Goal: Information Seeking & Learning: Learn about a topic

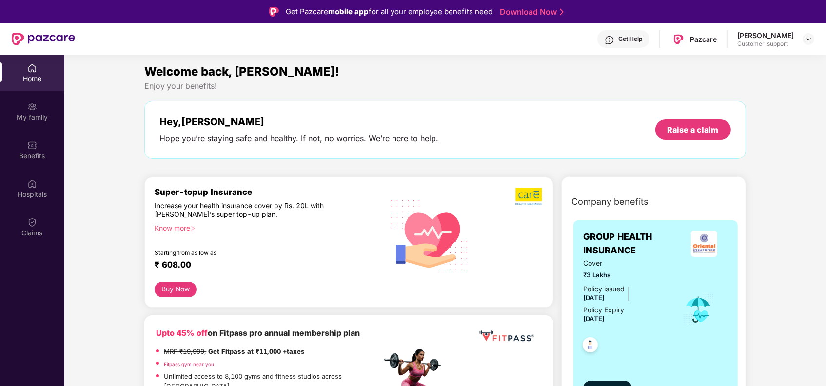
click at [796, 38] on div "Priyanshi Customer_support" at bounding box center [776, 39] width 77 height 17
click at [806, 40] on img at bounding box center [809, 39] width 8 height 8
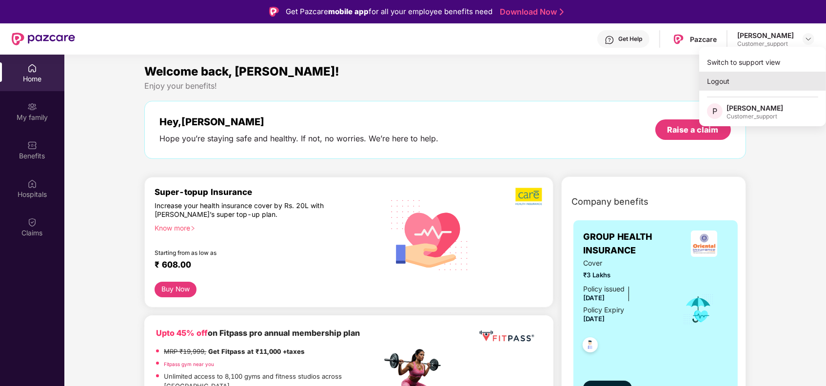
click at [718, 86] on div "Logout" at bounding box center [763, 81] width 127 height 19
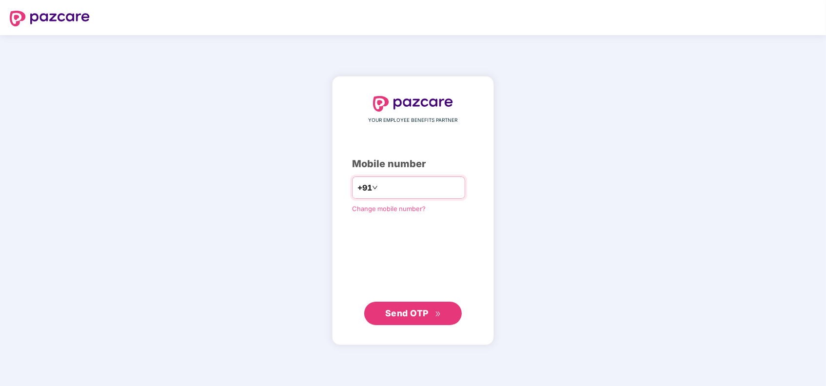
click at [390, 189] on input "number" at bounding box center [420, 188] width 80 height 16
click at [398, 178] on div "+91" at bounding box center [408, 188] width 113 height 22
click at [386, 194] on input "number" at bounding box center [420, 188] width 80 height 16
click at [380, 183] on input "**********" at bounding box center [420, 188] width 80 height 16
type input "**********"
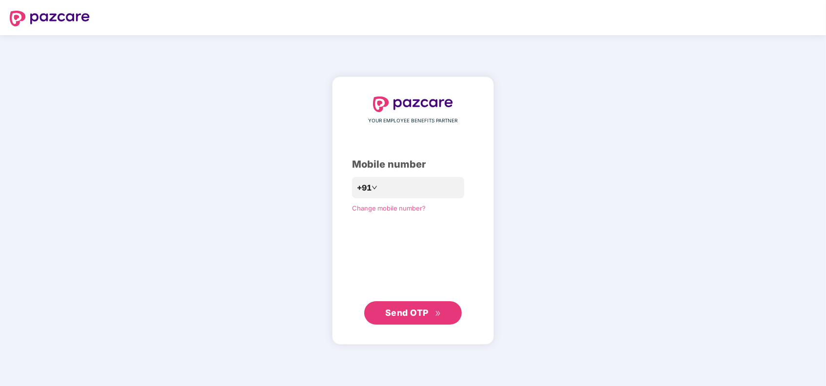
click at [419, 316] on span "Send OTP" at bounding box center [406, 313] width 43 height 10
type input "**********"
click at [393, 317] on span "Send OTP" at bounding box center [406, 313] width 43 height 10
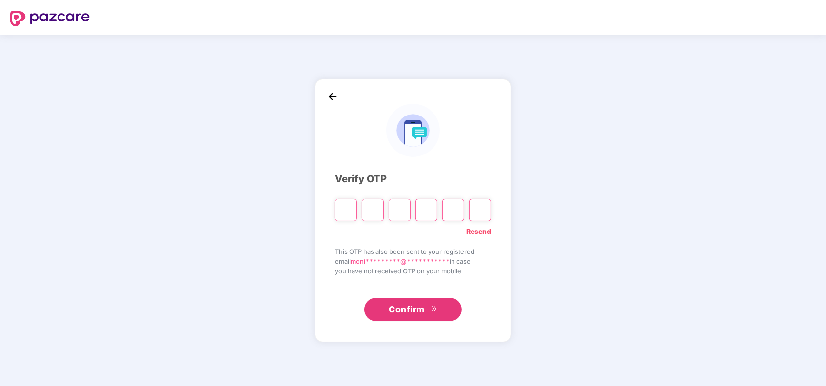
type input "*"
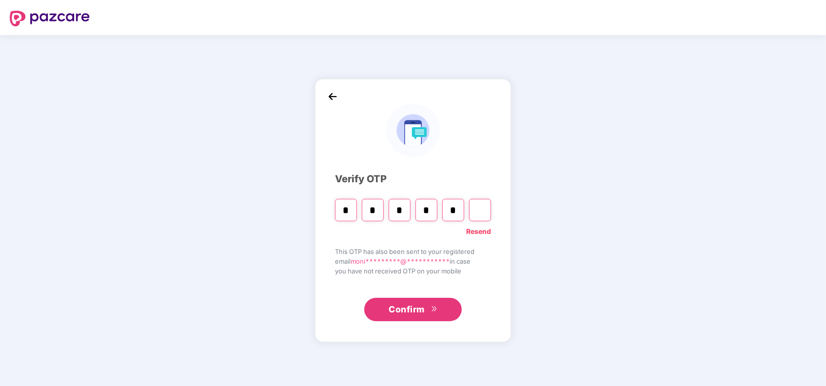
type input "*"
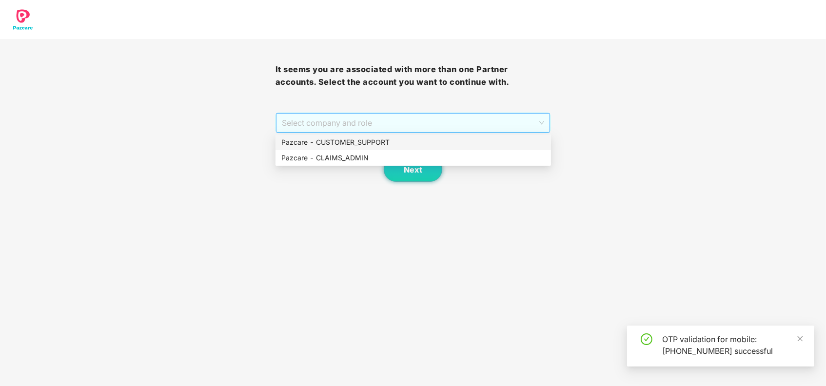
click at [457, 120] on span "Select company and role" at bounding box center [413, 123] width 263 height 19
click at [376, 143] on div "Pazcare - CUSTOMER_SUPPORT" at bounding box center [414, 142] width 264 height 11
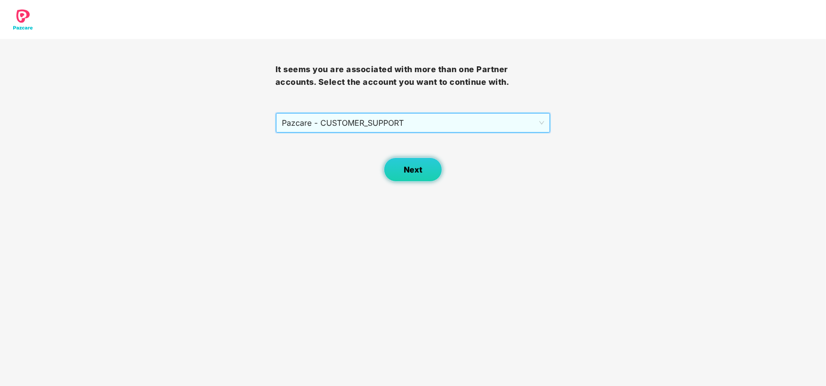
click at [413, 169] on span "Next" at bounding box center [413, 169] width 19 height 9
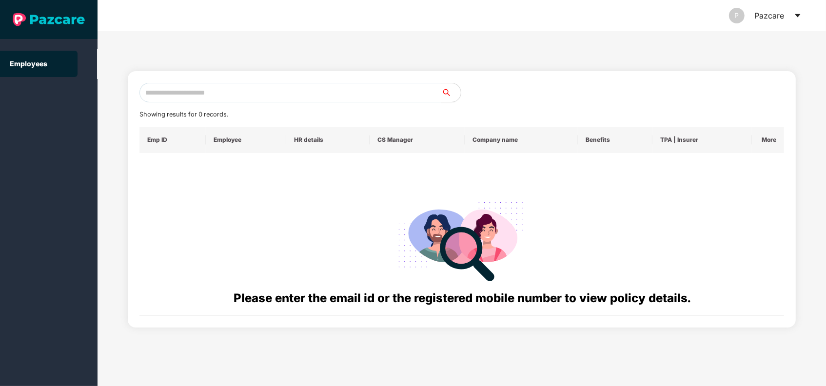
click at [263, 98] on input "text" at bounding box center [291, 93] width 302 height 20
paste input "**********"
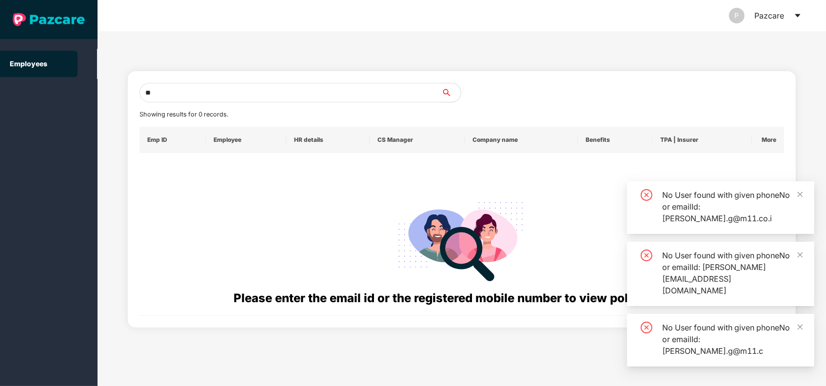
type input "*"
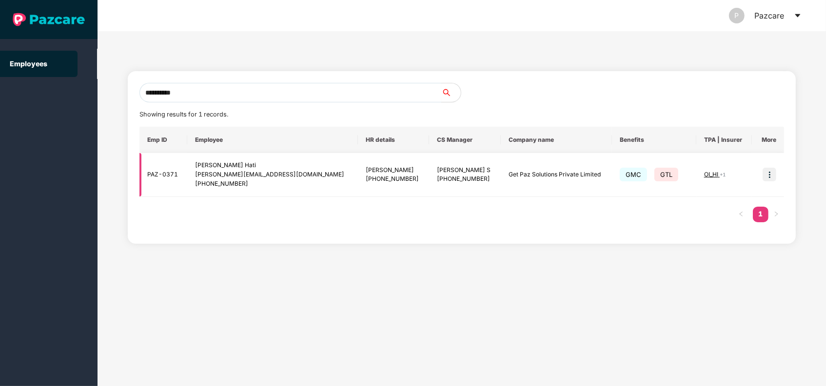
type input "**********"
click at [769, 168] on img at bounding box center [770, 175] width 14 height 14
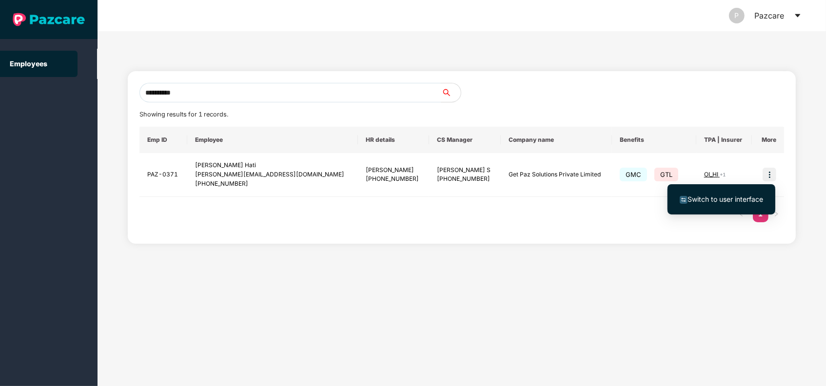
click at [707, 201] on span "Switch to user interface" at bounding box center [726, 199] width 76 height 8
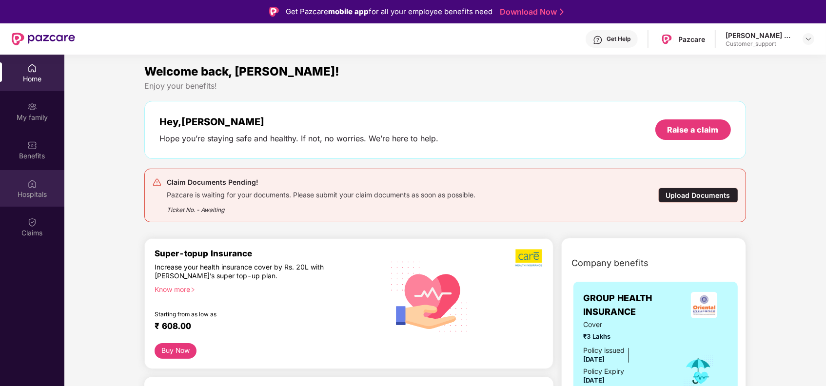
click at [31, 172] on div "Hospitals" at bounding box center [32, 188] width 64 height 37
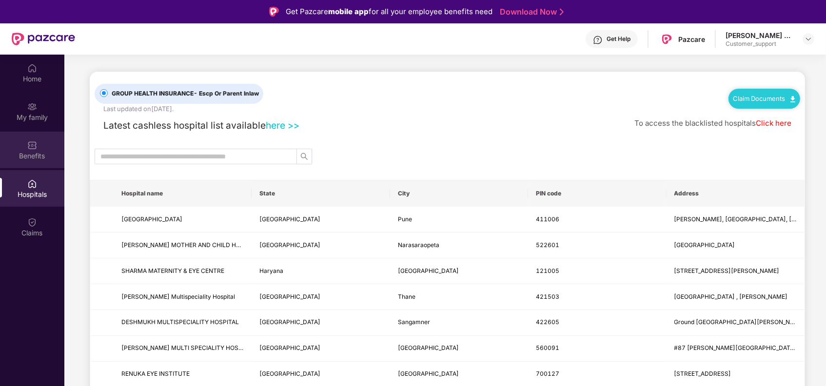
click at [24, 143] on div "Benefits" at bounding box center [32, 150] width 64 height 37
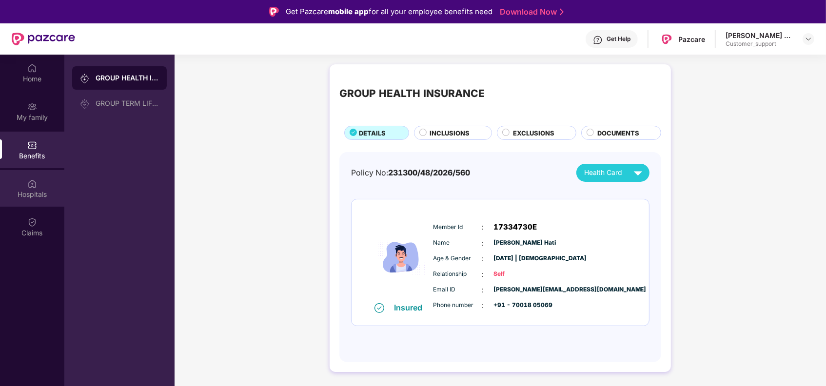
click at [23, 190] on div "Hospitals" at bounding box center [32, 195] width 64 height 10
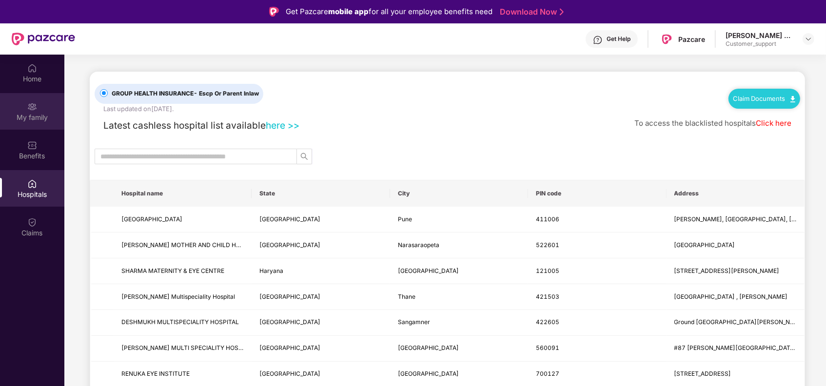
click at [36, 121] on div "My family" at bounding box center [32, 118] width 64 height 10
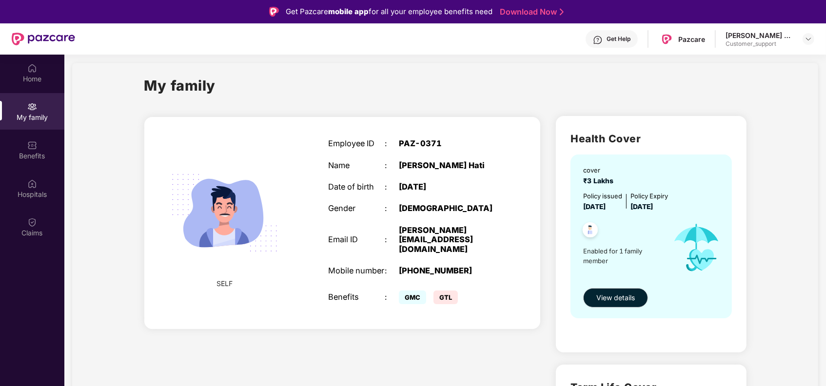
scroll to position [7, 0]
click at [41, 149] on div "Benefits" at bounding box center [32, 150] width 64 height 37
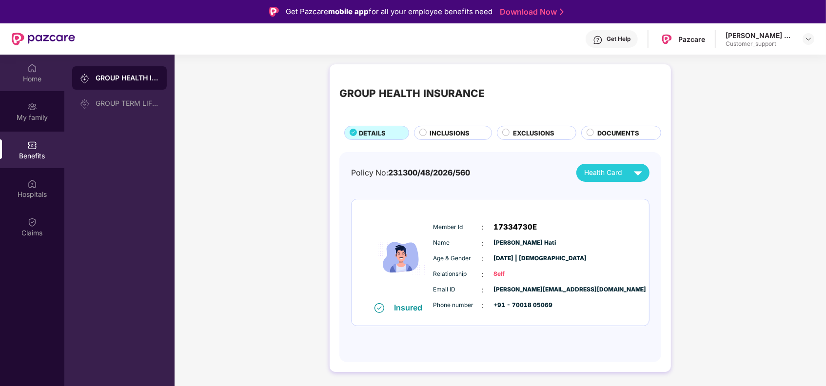
click at [29, 70] on img at bounding box center [32, 68] width 10 height 10
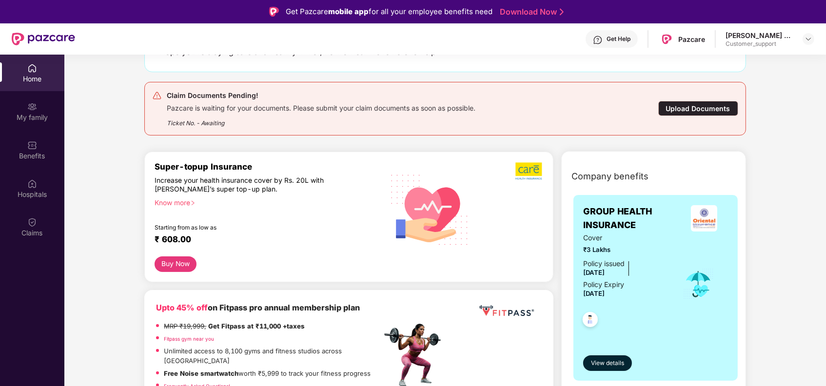
scroll to position [88, 0]
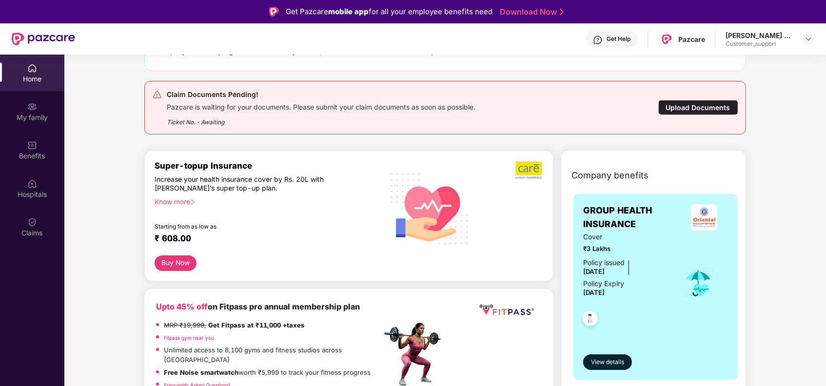
click at [190, 202] on div "Know more" at bounding box center [265, 201] width 221 height 7
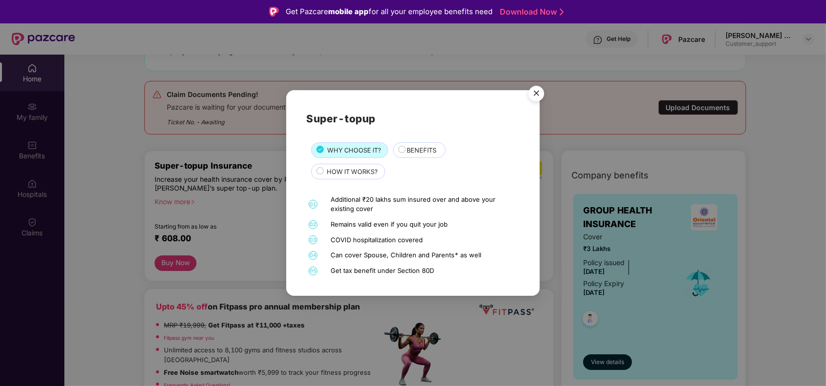
click at [420, 147] on span "BENEFITS" at bounding box center [422, 150] width 30 height 10
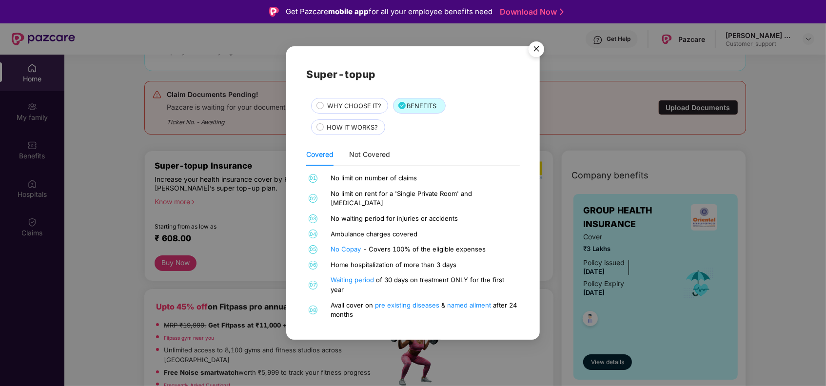
click at [365, 111] on span "WHY CHOOSE IT?" at bounding box center [354, 106] width 54 height 10
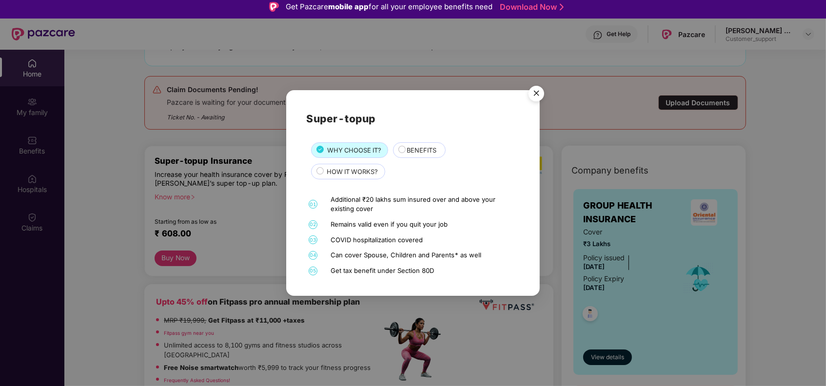
scroll to position [6, 0]
click at [415, 148] on span "BENEFITS" at bounding box center [422, 150] width 30 height 10
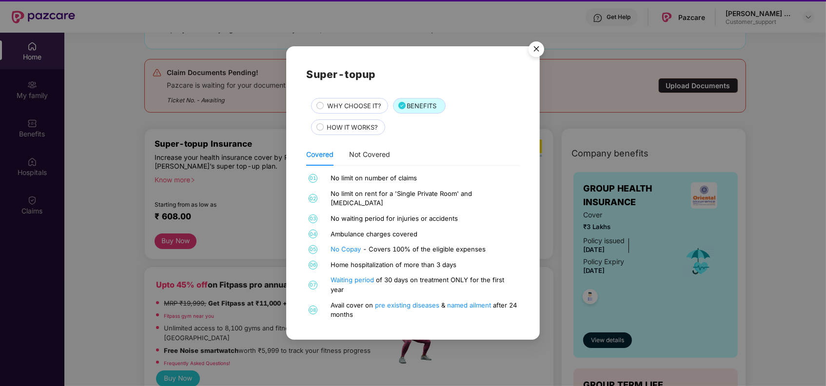
scroll to position [23, 0]
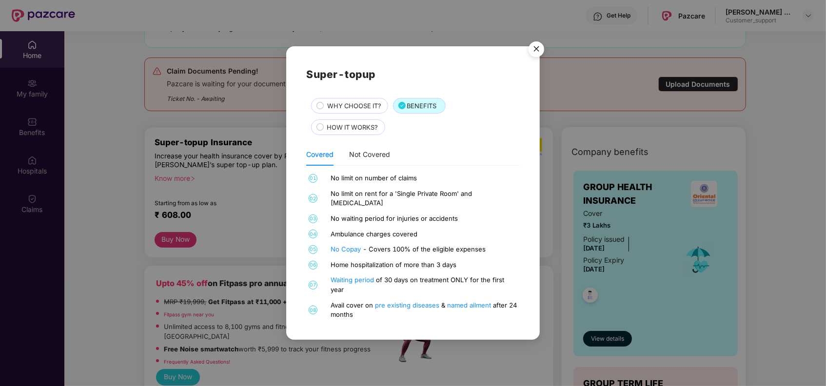
click at [537, 54] on img "Close" at bounding box center [536, 50] width 27 height 27
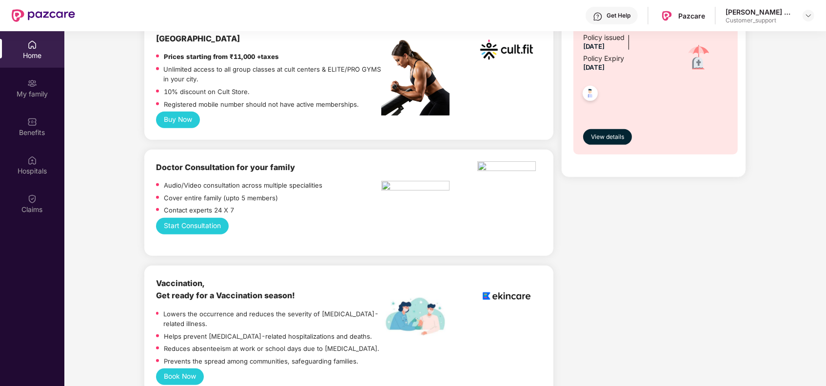
scroll to position [0, 0]
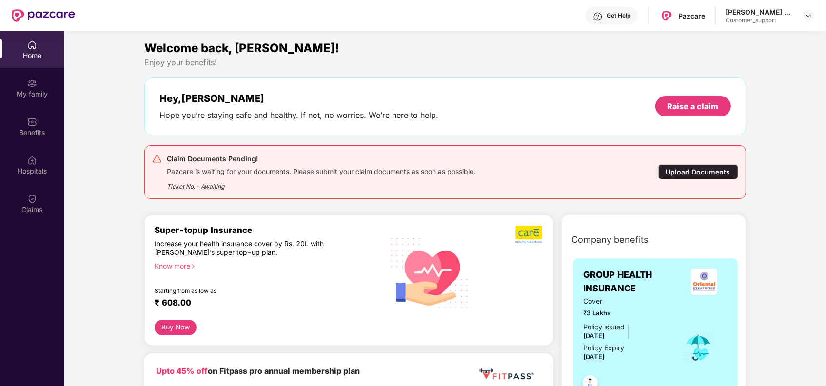
click at [184, 267] on div "Know more" at bounding box center [265, 265] width 221 height 7
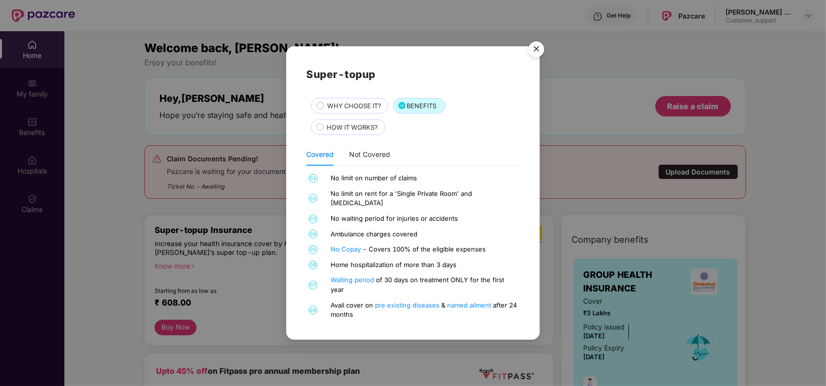
click at [355, 126] on div "HOW IT WORKS?" at bounding box center [348, 128] width 74 height 16
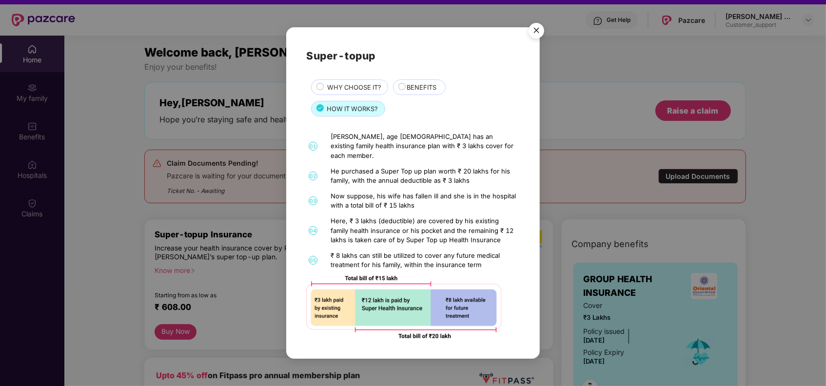
scroll to position [18, 0]
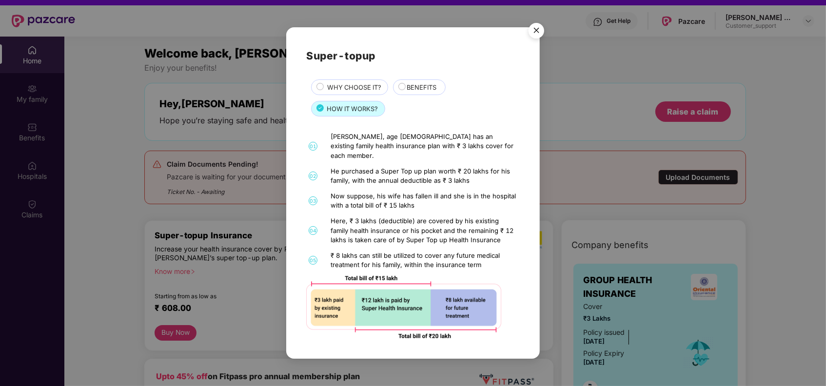
click at [540, 40] on img "Close" at bounding box center [536, 32] width 27 height 27
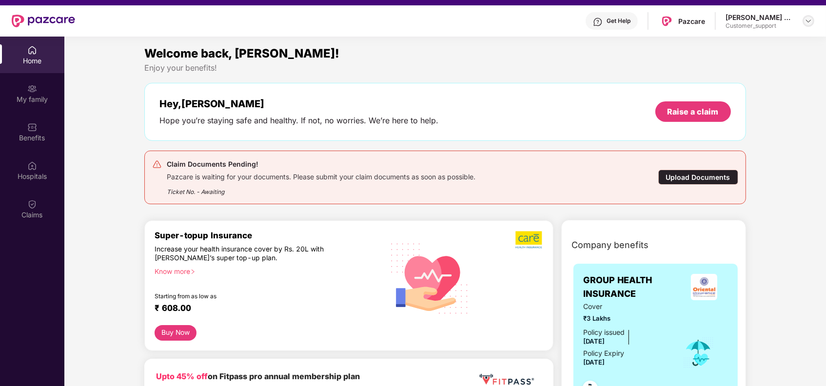
click at [809, 20] on img at bounding box center [809, 21] width 8 height 8
click at [720, 62] on div "Logout" at bounding box center [763, 63] width 127 height 19
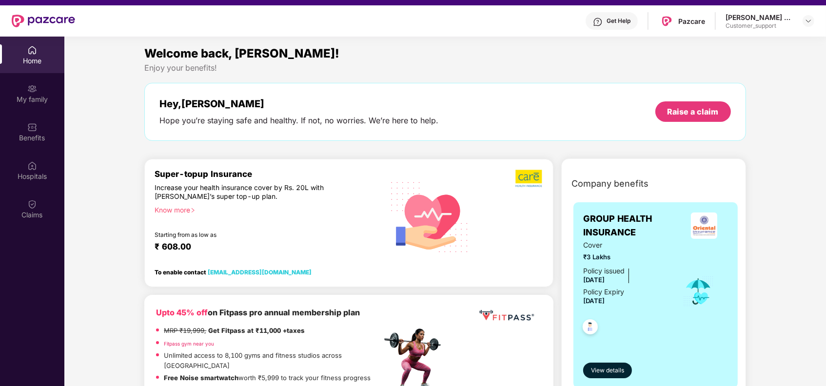
scroll to position [0, 0]
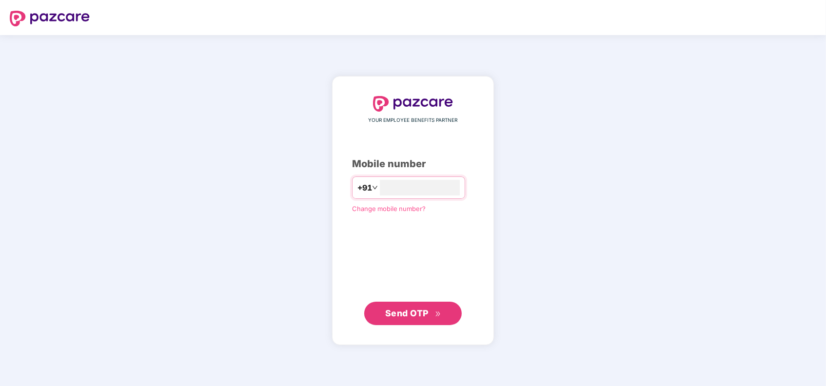
type input "**********"
click at [425, 317] on span "Send OTP" at bounding box center [406, 313] width 43 height 10
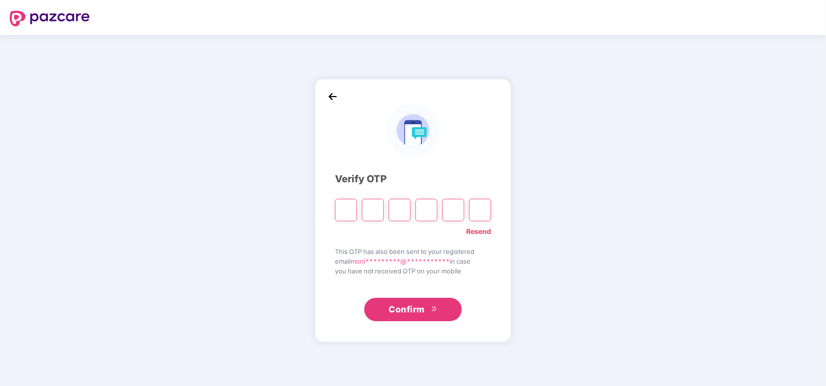
type input "*"
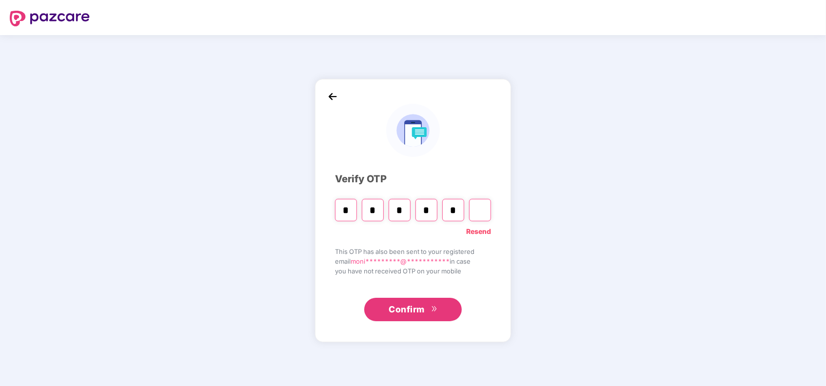
type input "*"
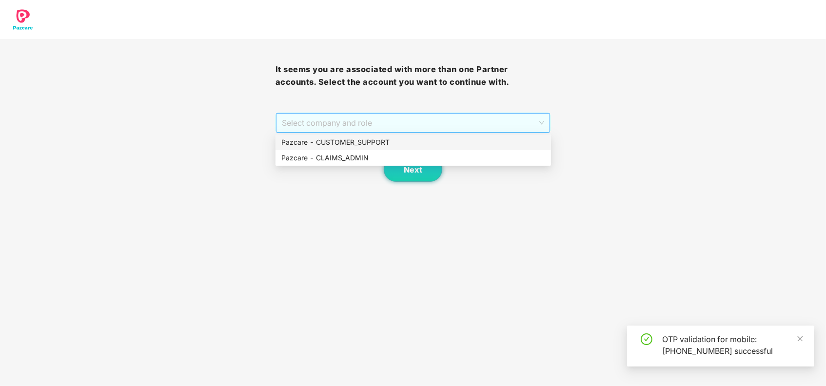
click at [392, 127] on span "Select company and role" at bounding box center [413, 123] width 263 height 19
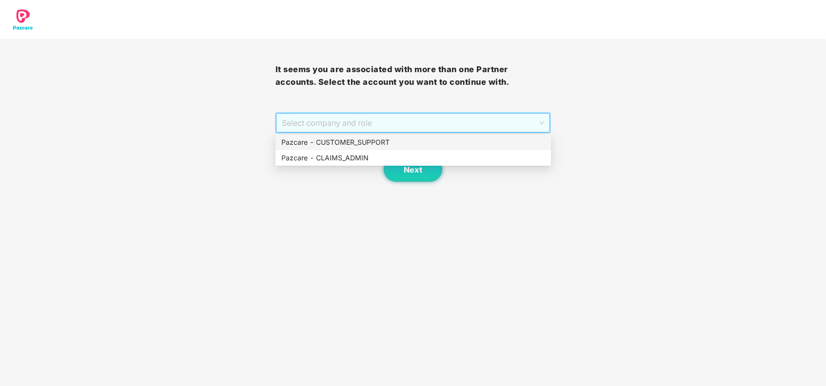
click at [391, 142] on div "Pazcare - CUSTOMER_SUPPORT" at bounding box center [414, 142] width 264 height 11
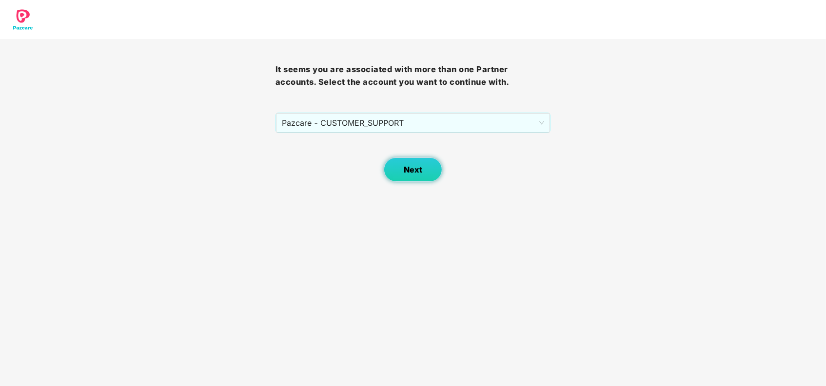
click at [411, 172] on span "Next" at bounding box center [413, 169] width 19 height 9
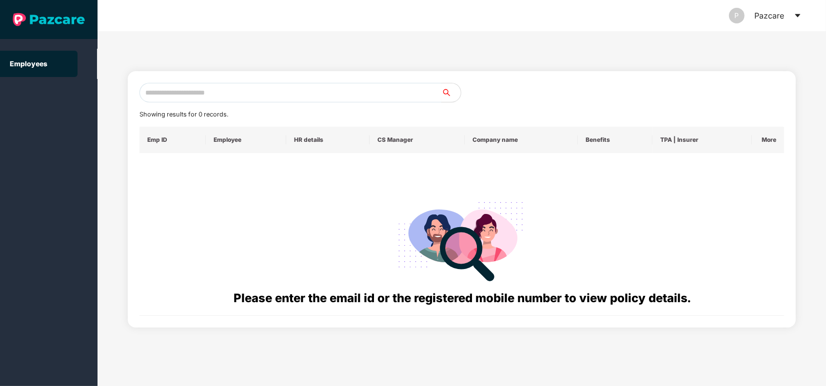
click at [323, 97] on input "text" at bounding box center [291, 93] width 302 height 20
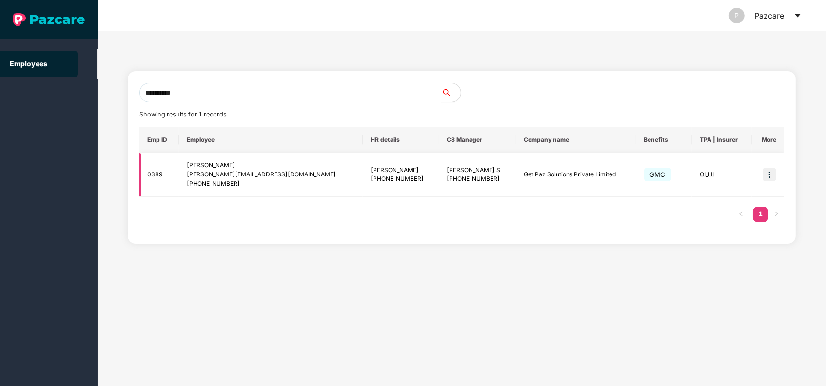
type input "**********"
click at [700, 172] on span "OI_HI" at bounding box center [707, 174] width 14 height 7
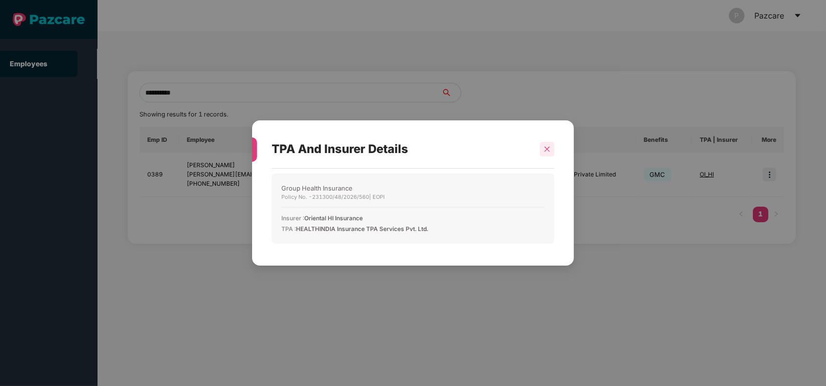
click at [549, 144] on div at bounding box center [547, 149] width 15 height 15
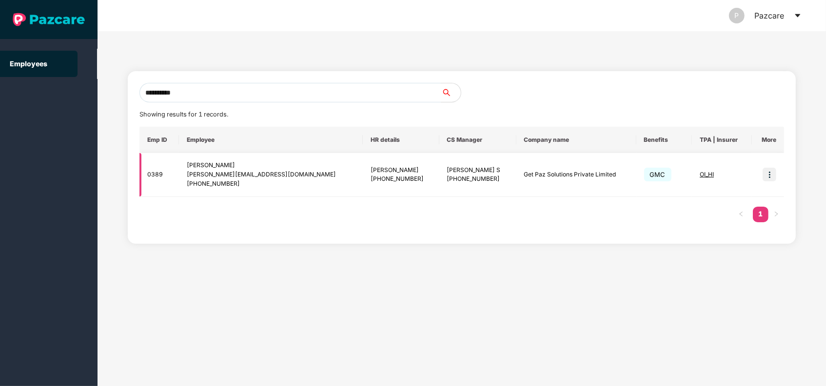
click at [765, 171] on img at bounding box center [770, 175] width 14 height 14
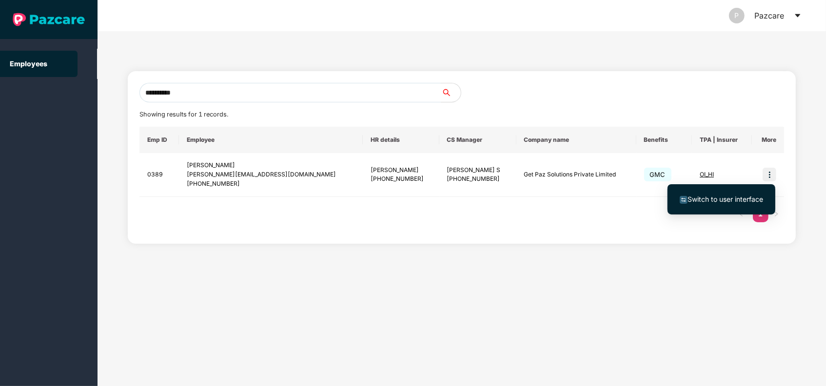
click at [726, 198] on span "Switch to user interface" at bounding box center [726, 199] width 76 height 8
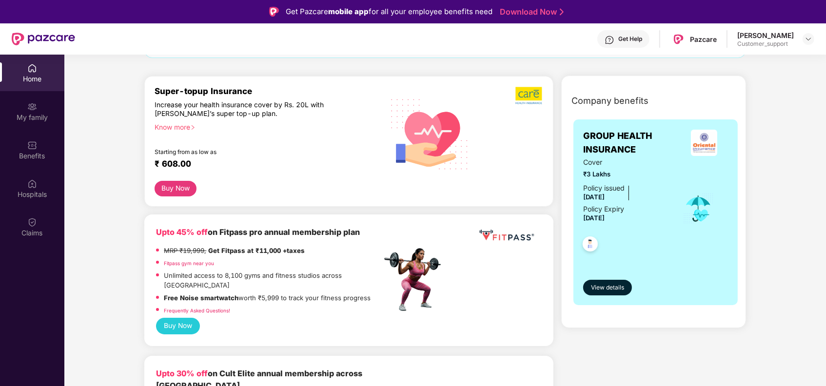
scroll to position [113, 0]
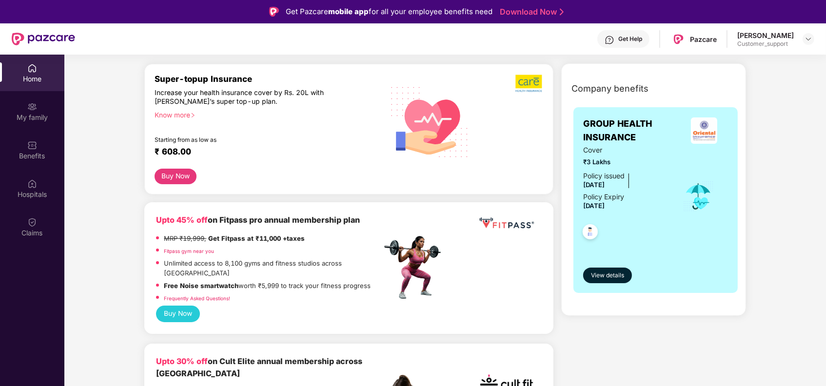
click at [187, 117] on div "Know more" at bounding box center [265, 114] width 221 height 7
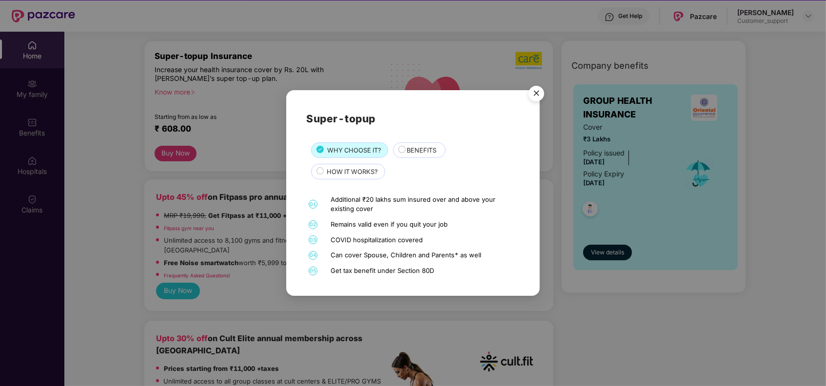
scroll to position [21, 0]
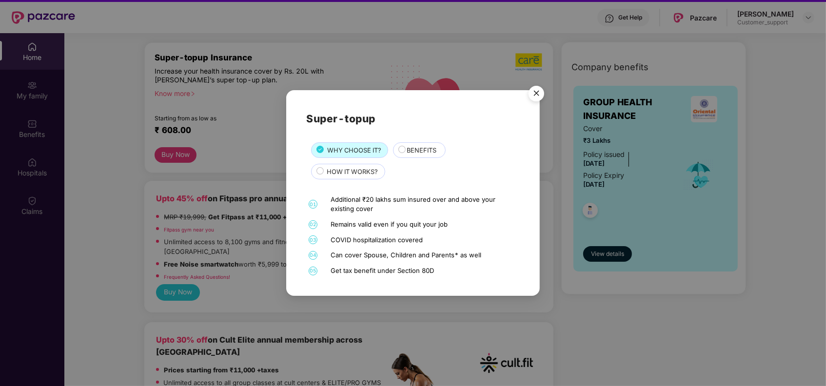
click at [540, 91] on img "Close" at bounding box center [536, 94] width 27 height 27
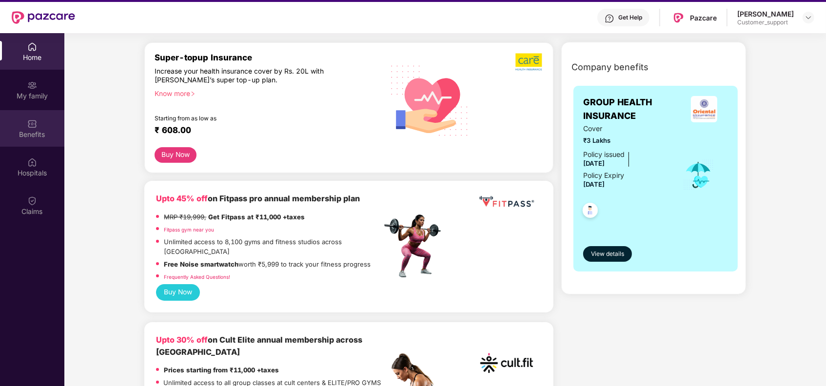
click at [34, 127] on img at bounding box center [32, 124] width 10 height 10
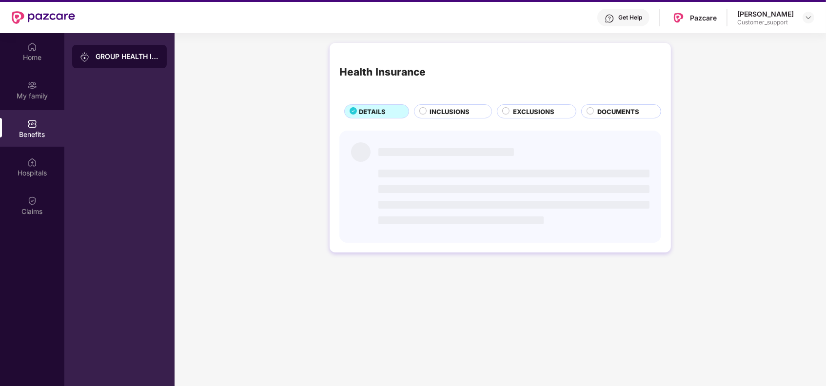
scroll to position [0, 0]
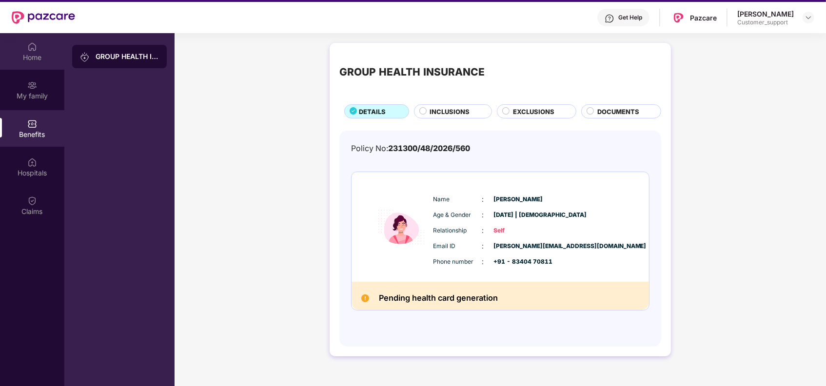
click at [30, 51] on div "Home" at bounding box center [32, 51] width 64 height 37
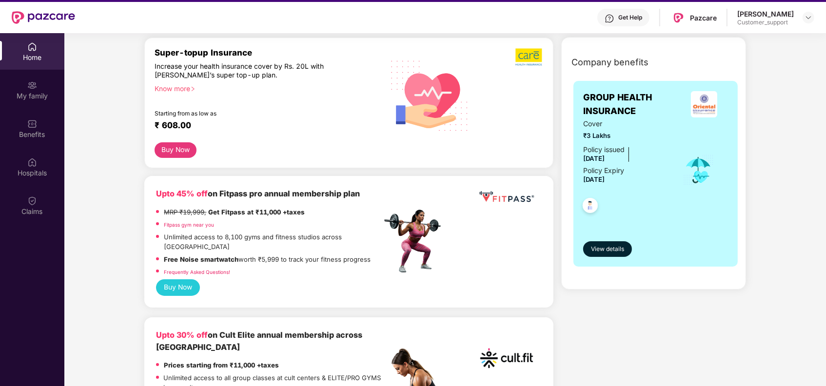
scroll to position [229, 0]
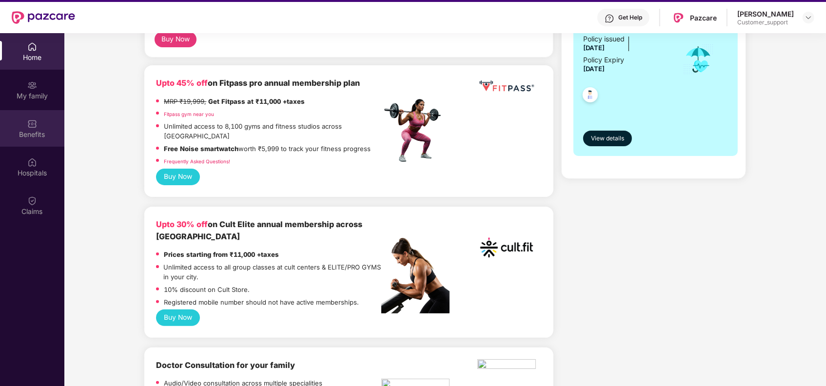
click at [30, 128] on div "Benefits" at bounding box center [32, 128] width 64 height 37
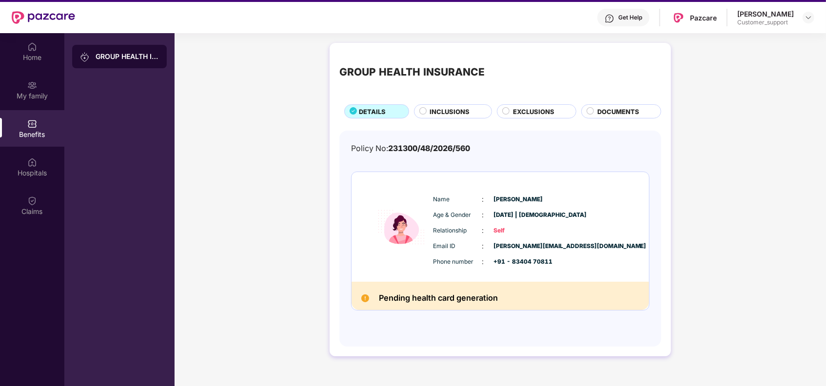
click at [446, 113] on span "INCLUSIONS" at bounding box center [450, 112] width 40 height 10
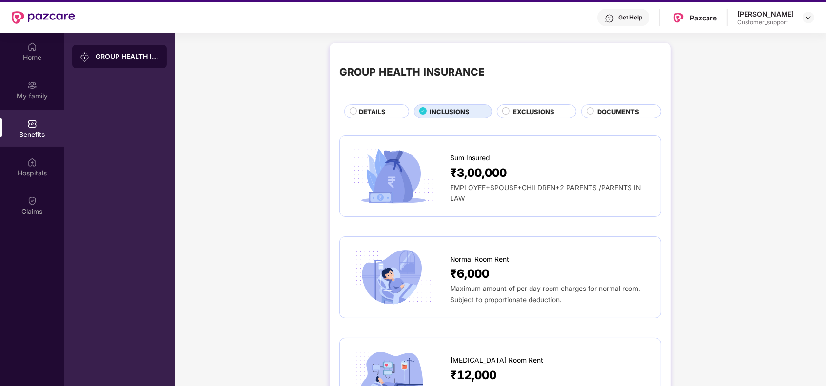
click at [598, 107] on span "DOCUMENTS" at bounding box center [619, 112] width 42 height 10
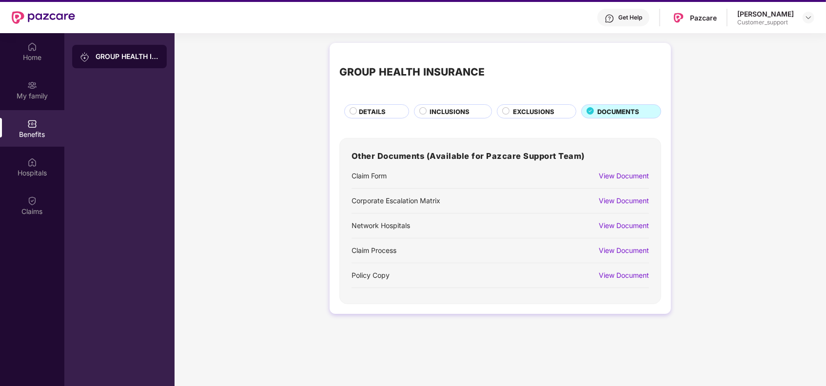
click at [625, 273] on div "View Document" at bounding box center [624, 275] width 50 height 11
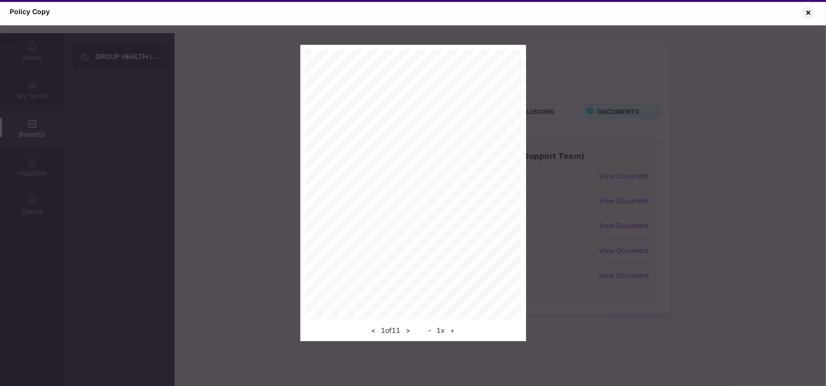
click at [458, 332] on button "+" at bounding box center [453, 331] width 10 height 12
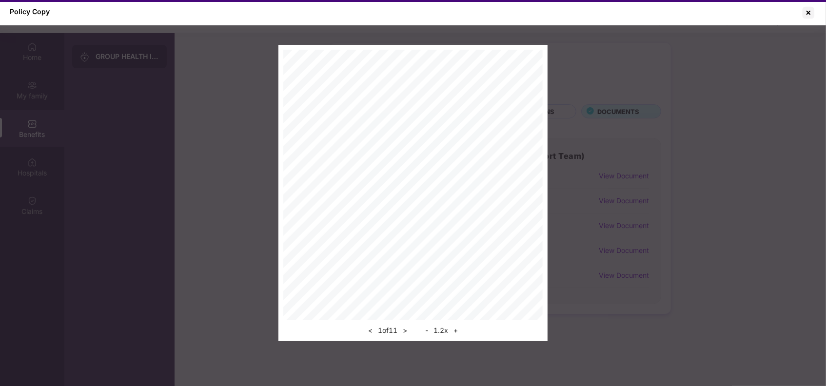
click at [458, 332] on button "+" at bounding box center [456, 331] width 10 height 12
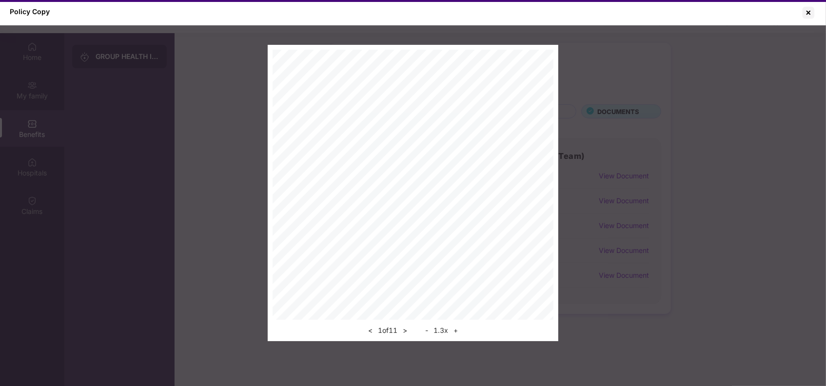
click at [458, 332] on button "+" at bounding box center [456, 331] width 10 height 12
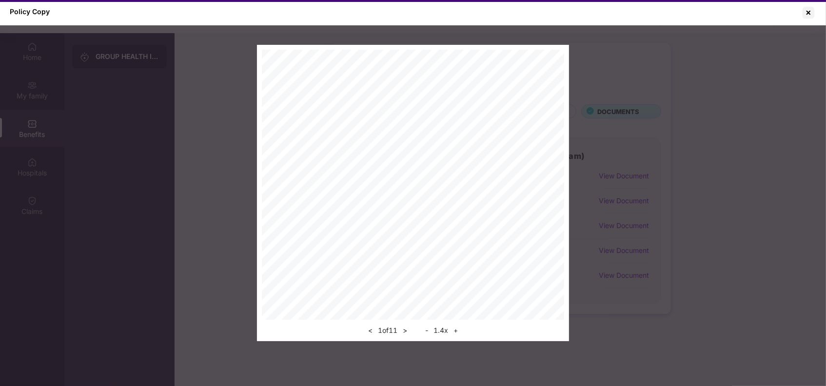
click at [458, 332] on button "+" at bounding box center [456, 331] width 10 height 12
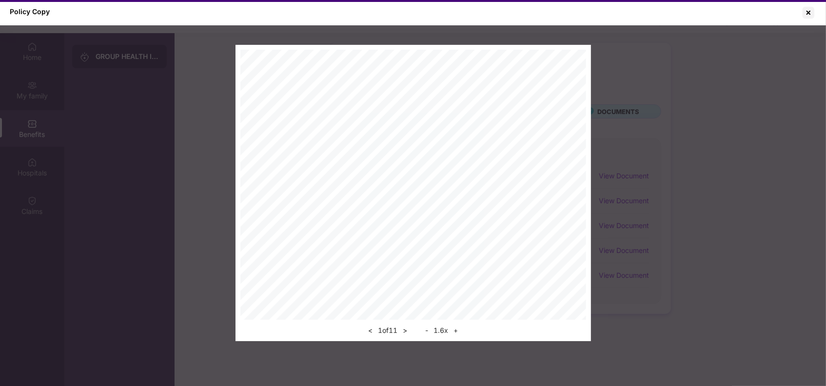
click at [458, 332] on button "+" at bounding box center [456, 331] width 10 height 12
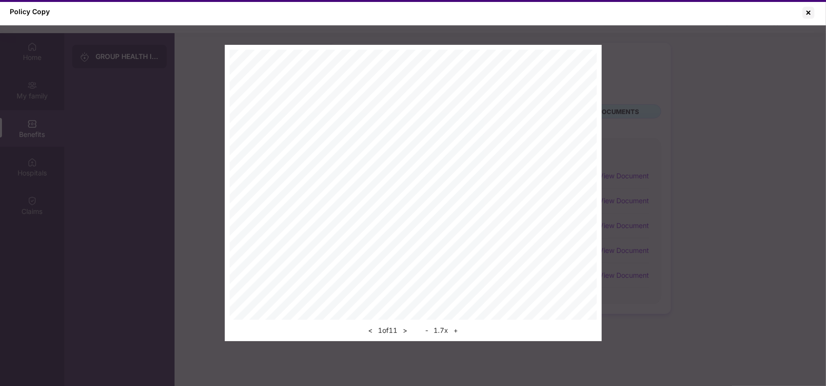
click at [458, 332] on button "+" at bounding box center [456, 331] width 10 height 12
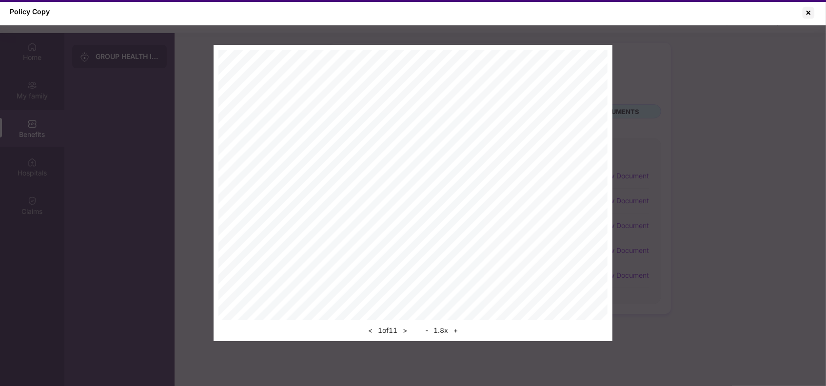
click at [458, 332] on button "+" at bounding box center [456, 331] width 10 height 12
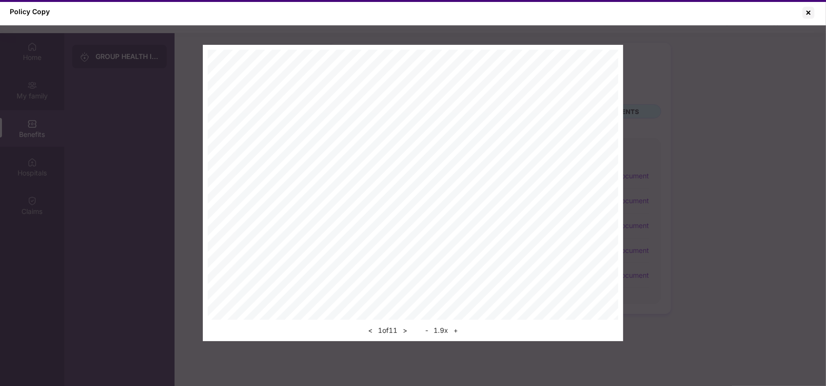
scroll to position [285, 0]
click at [408, 330] on button ">" at bounding box center [405, 331] width 10 height 12
click at [814, 16] on div at bounding box center [809, 13] width 16 height 16
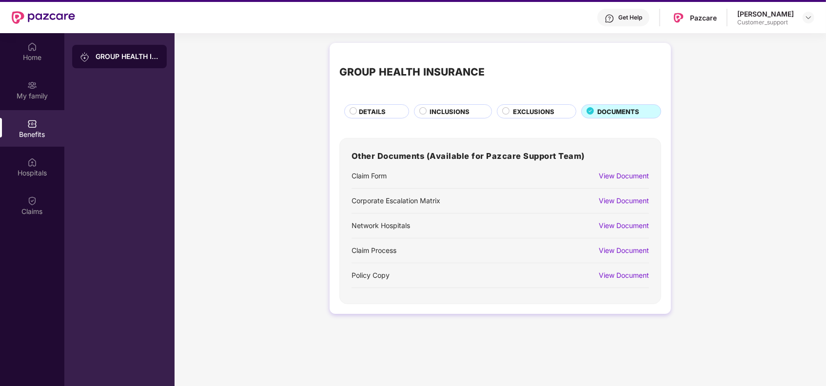
click at [625, 200] on div "View Document" at bounding box center [624, 201] width 50 height 11
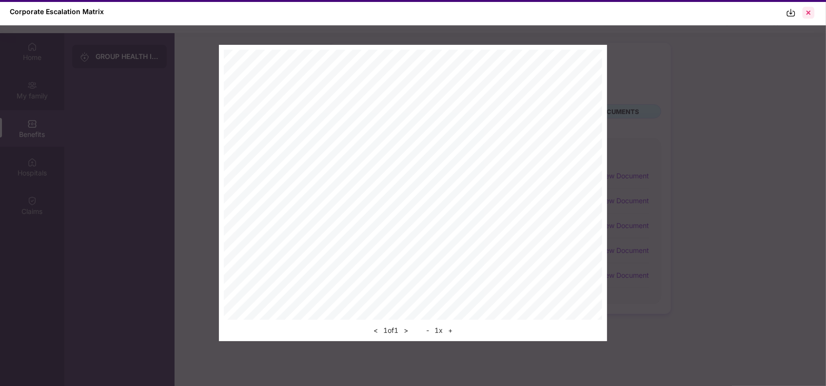
click at [813, 8] on div at bounding box center [809, 13] width 16 height 16
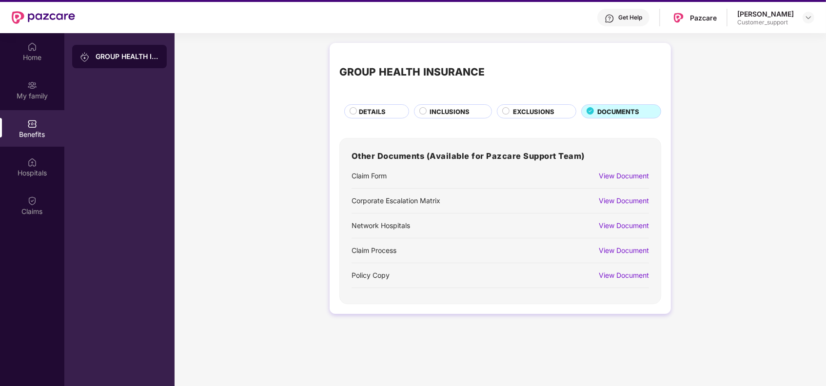
click at [628, 173] on div "View Document" at bounding box center [624, 176] width 50 height 11
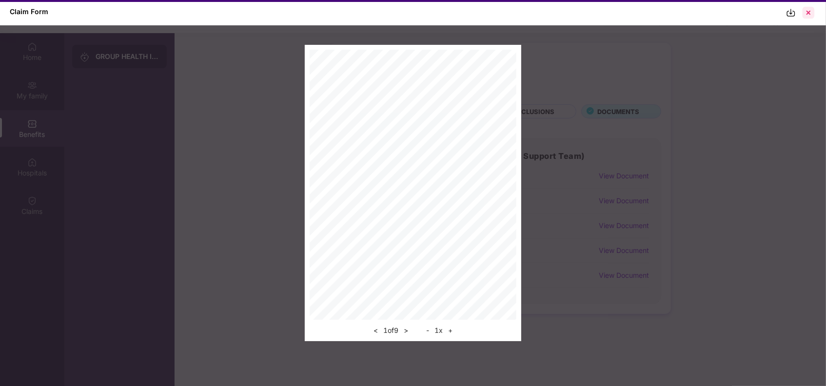
click at [809, 10] on div at bounding box center [809, 13] width 16 height 16
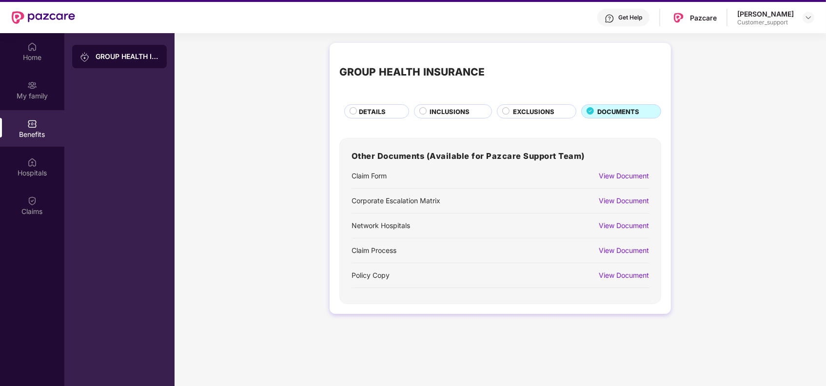
click at [369, 110] on span "DETAILS" at bounding box center [372, 112] width 27 height 10
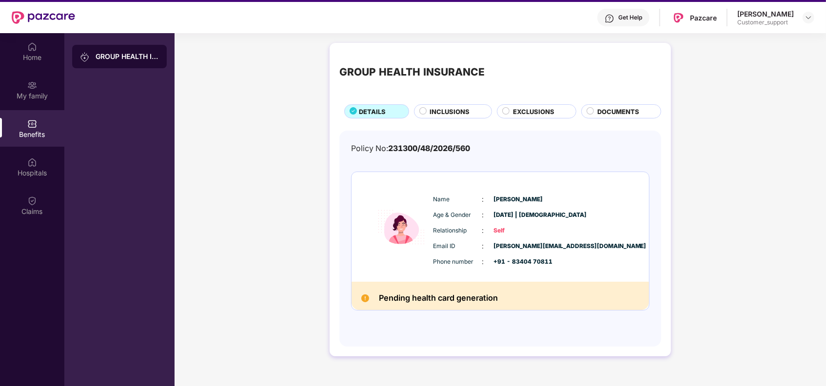
click at [610, 114] on span "DOCUMENTS" at bounding box center [619, 112] width 42 height 10
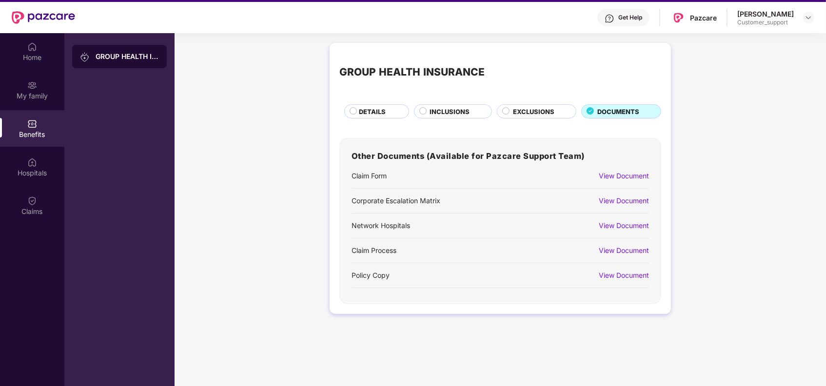
click at [629, 254] on div "View Document" at bounding box center [624, 250] width 50 height 11
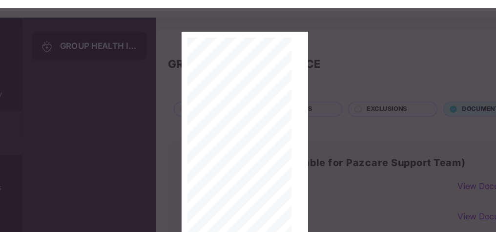
scroll to position [21, 0]
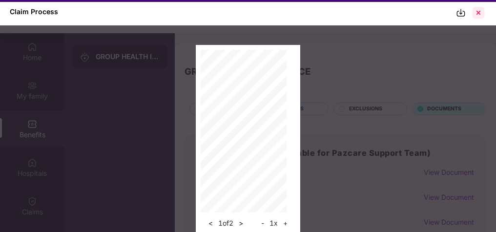
click at [476, 13] on div at bounding box center [478, 13] width 16 height 16
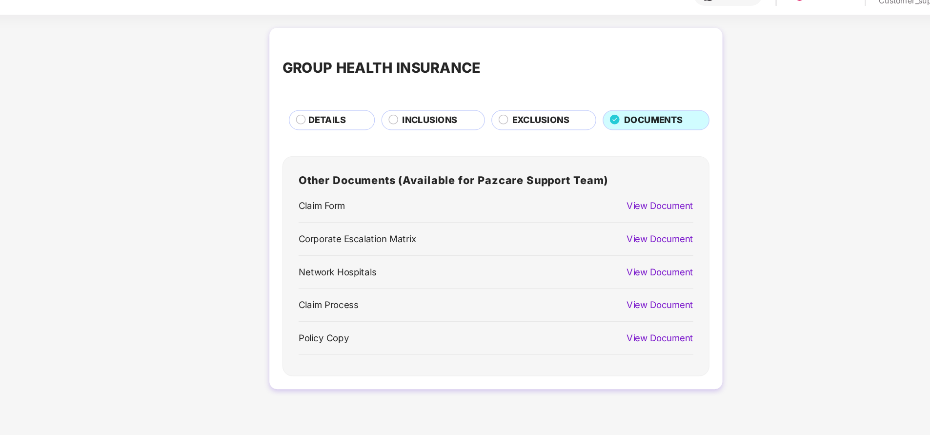
click at [582, 112] on span "EXCLUSIONS" at bounding box center [585, 112] width 43 height 10
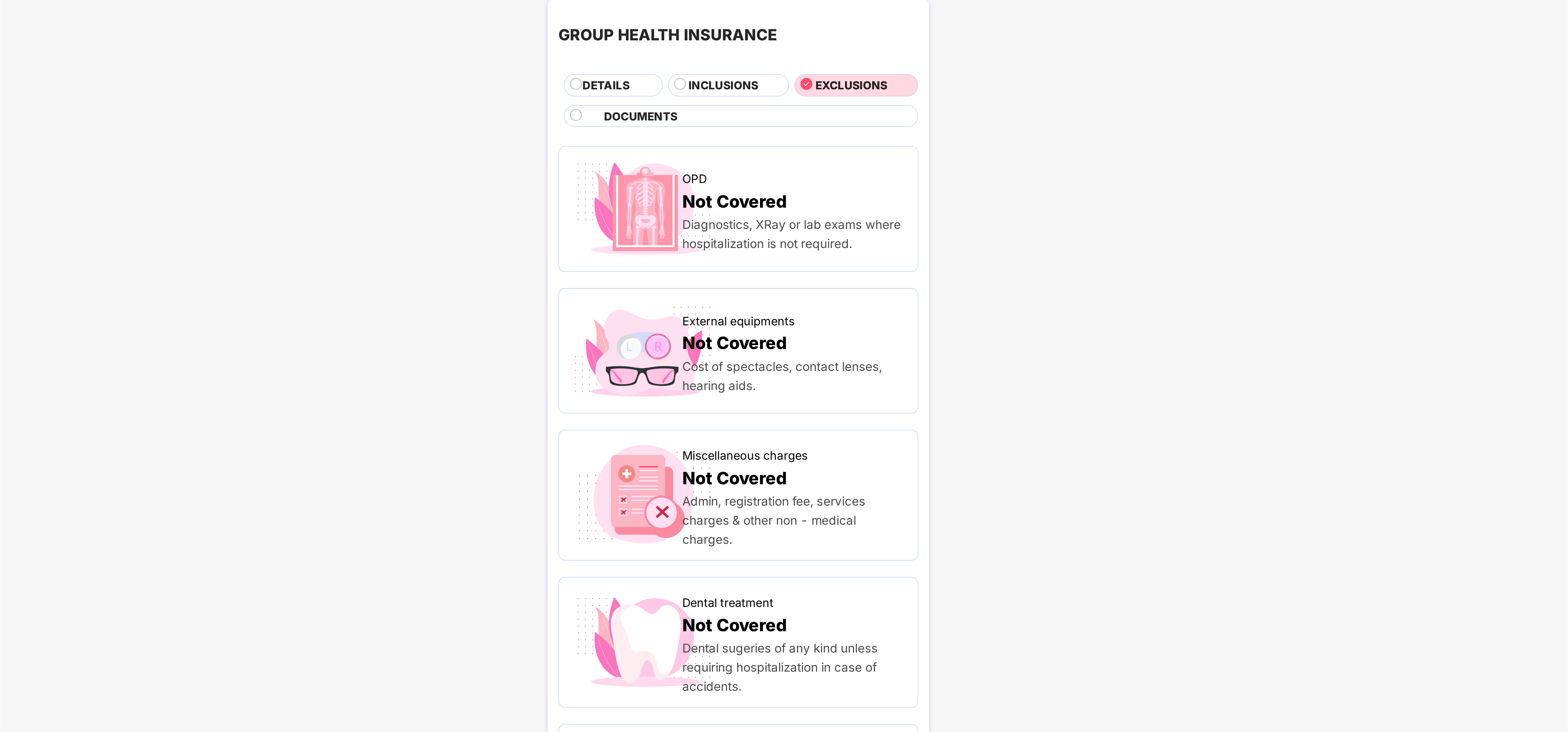
scroll to position [14, 0]
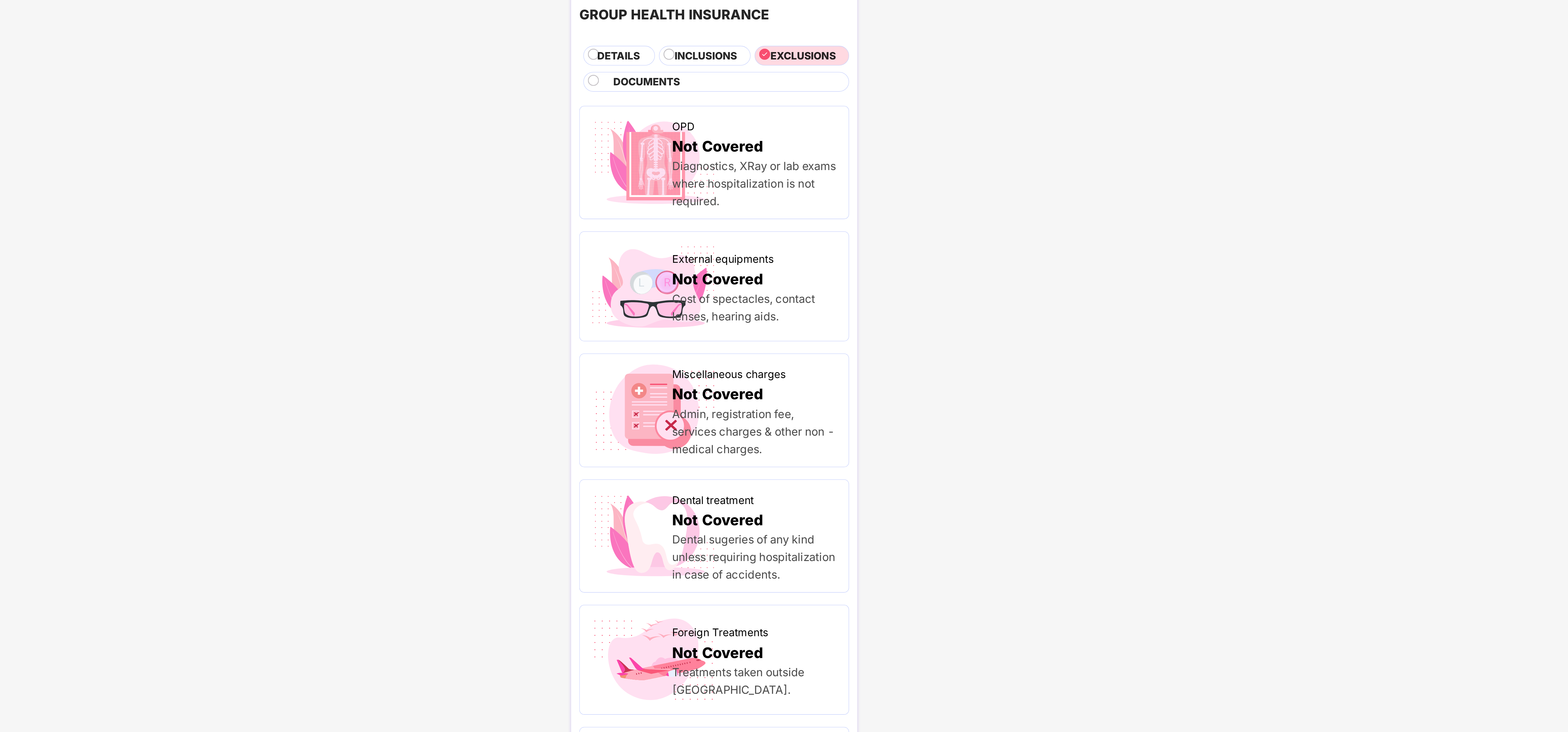
click at [522, 78] on span "DETAILS" at bounding box center [767, 79] width 32 height 12
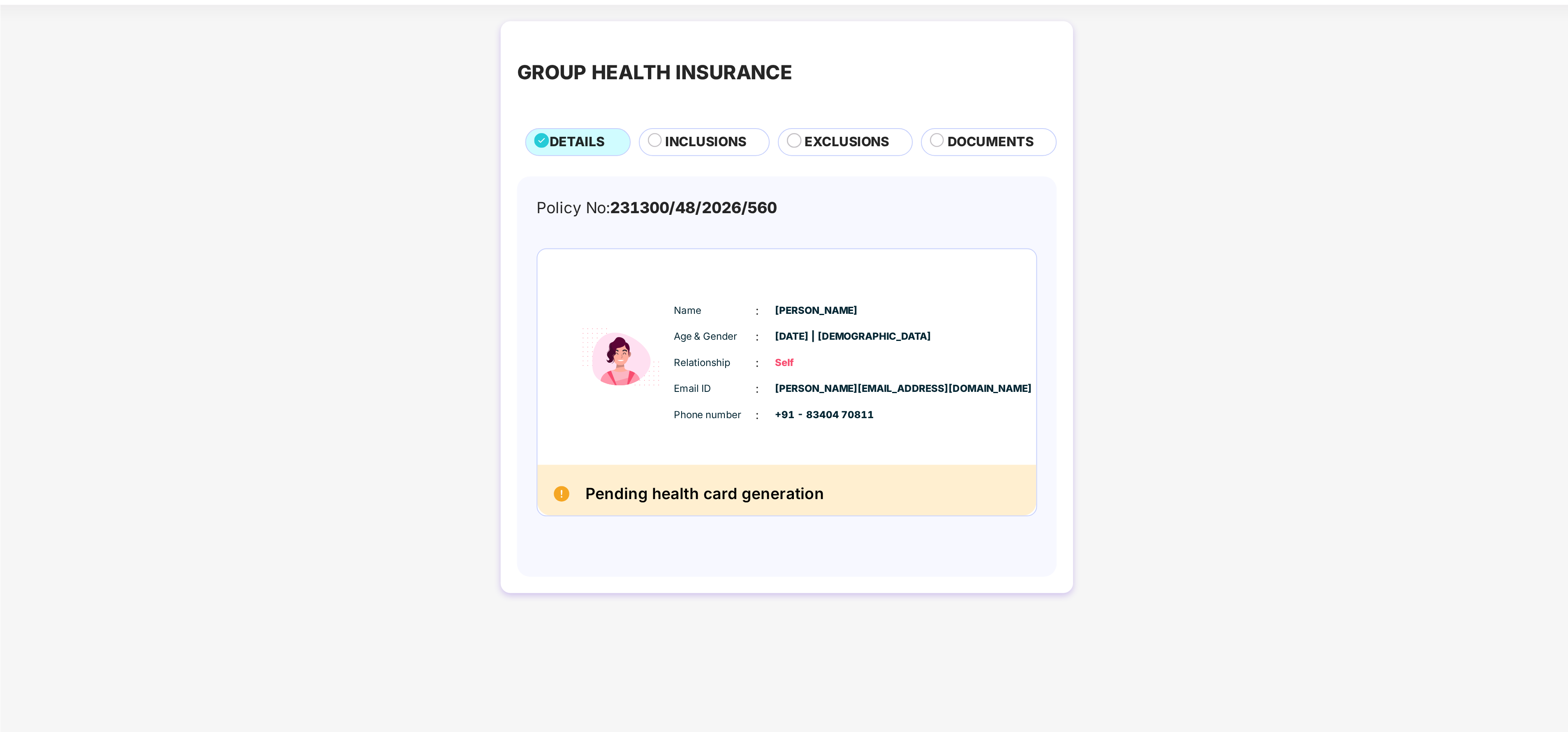
scroll to position [0, 0]
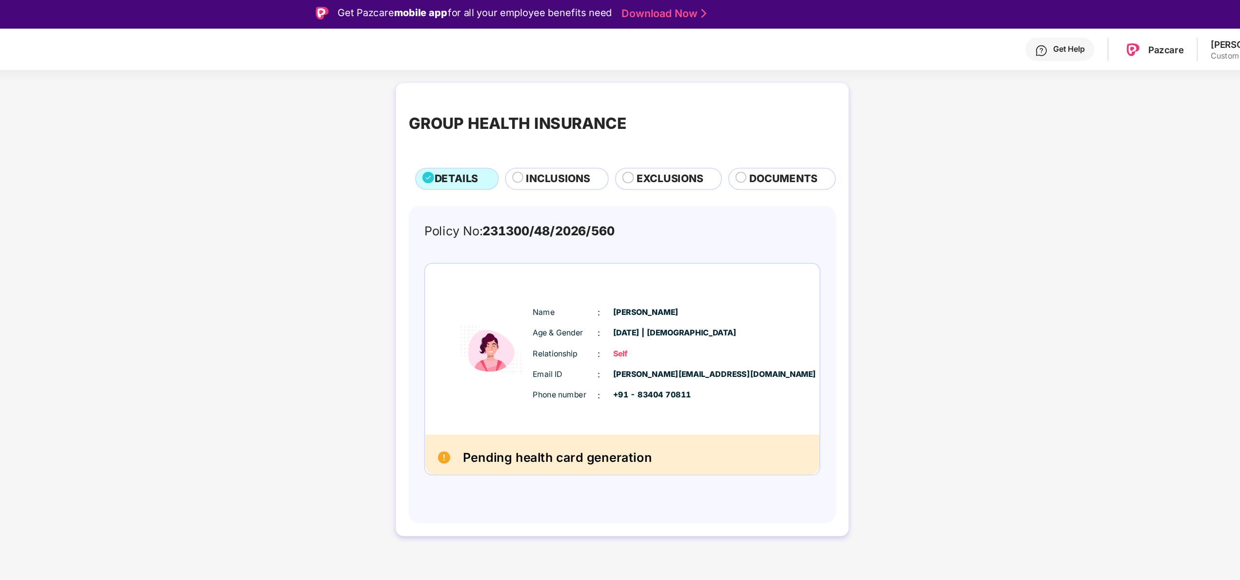
click at [657, 137] on span "INCLUSIONS" at bounding box center [659, 137] width 48 height 12
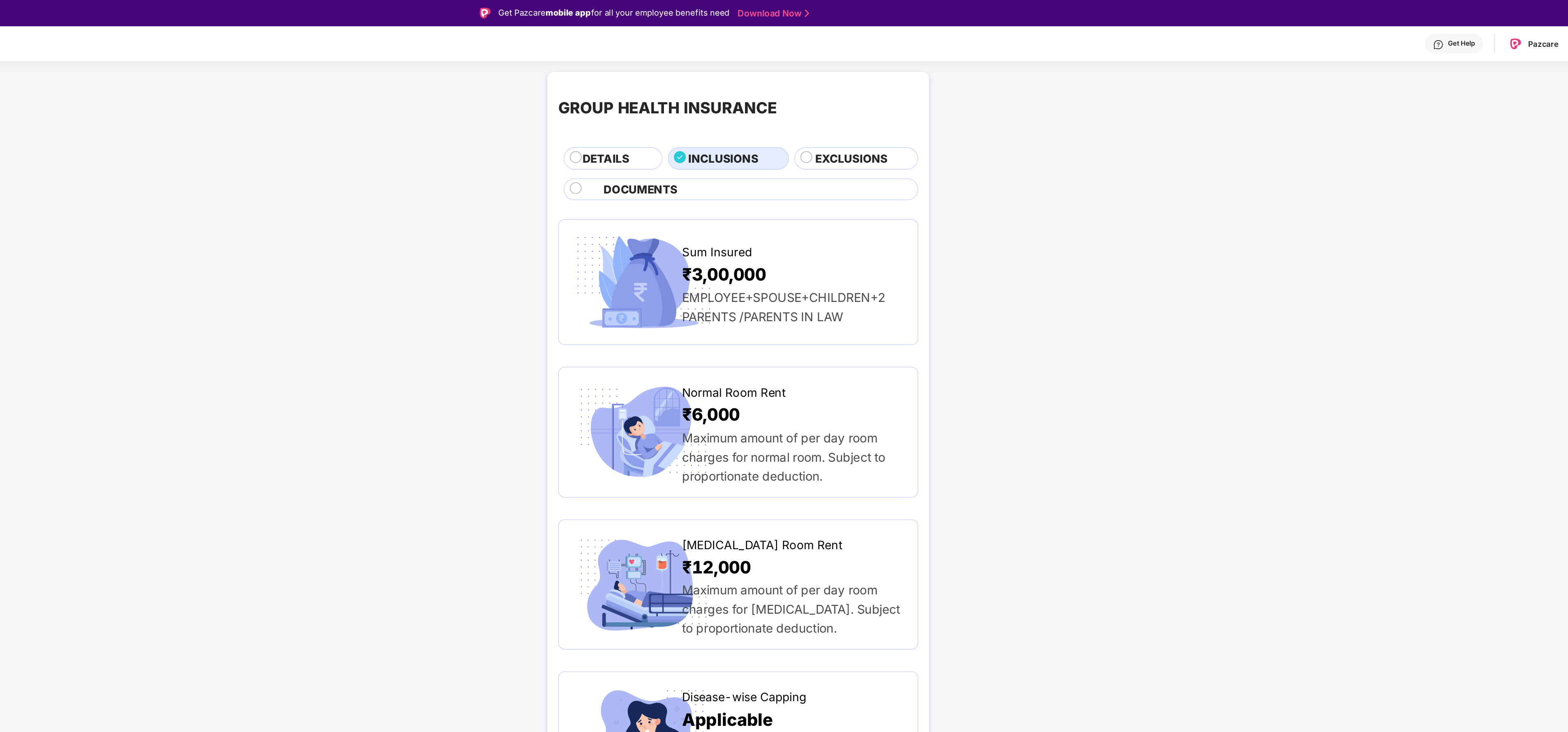
click at [696, 125] on span "DETAILS" at bounding box center [757, 120] width 35 height 13
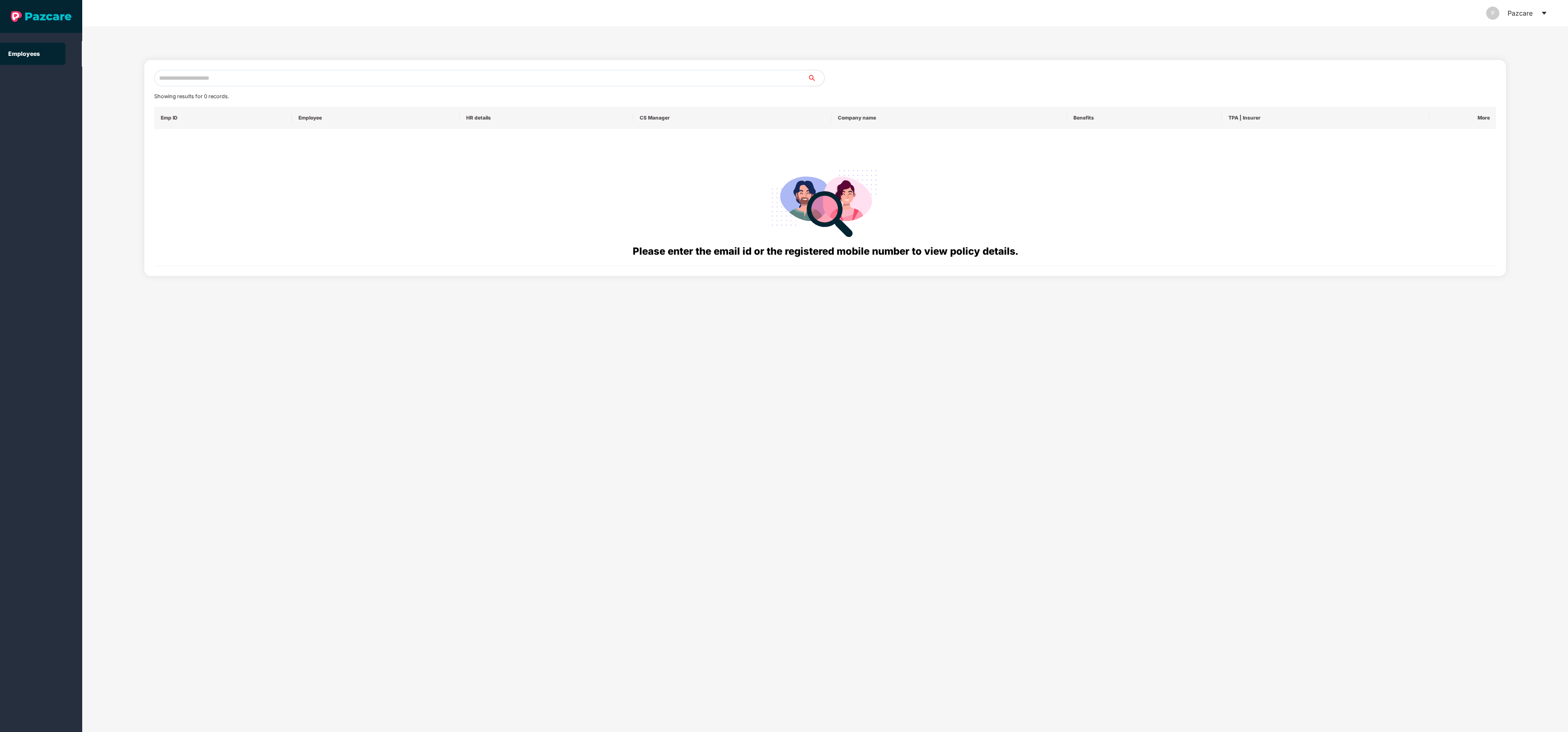
click at [201, 70] on input "text" at bounding box center [481, 78] width 654 height 17
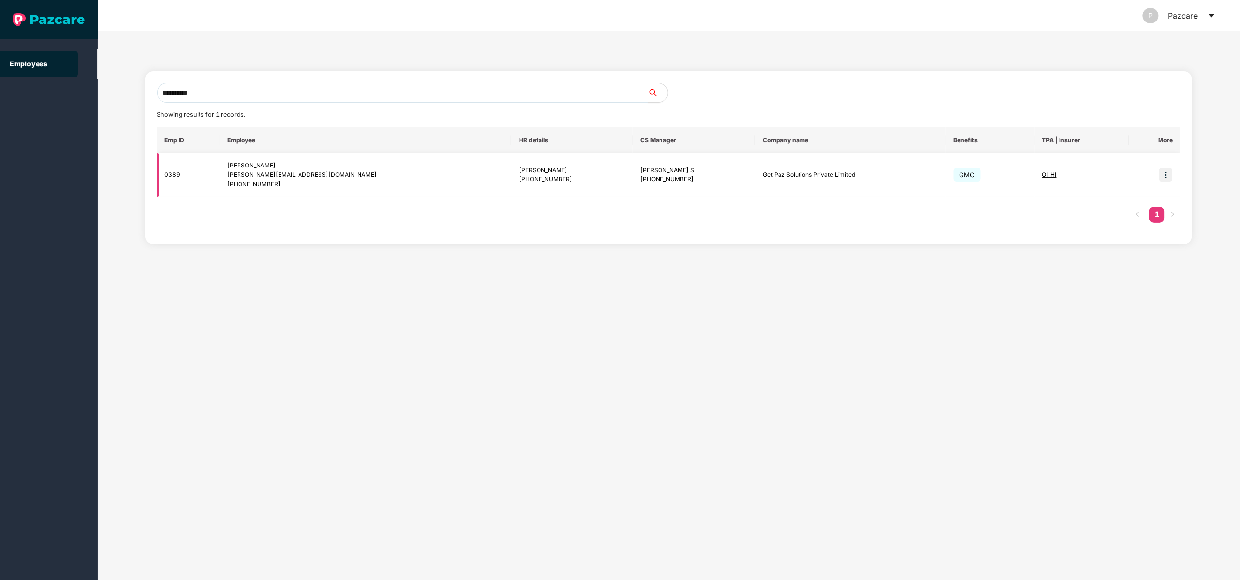
type input "**********"
click at [826, 176] on img at bounding box center [1166, 175] width 14 height 14
click at [826, 202] on span "Switch to user interface" at bounding box center [1123, 199] width 76 height 8
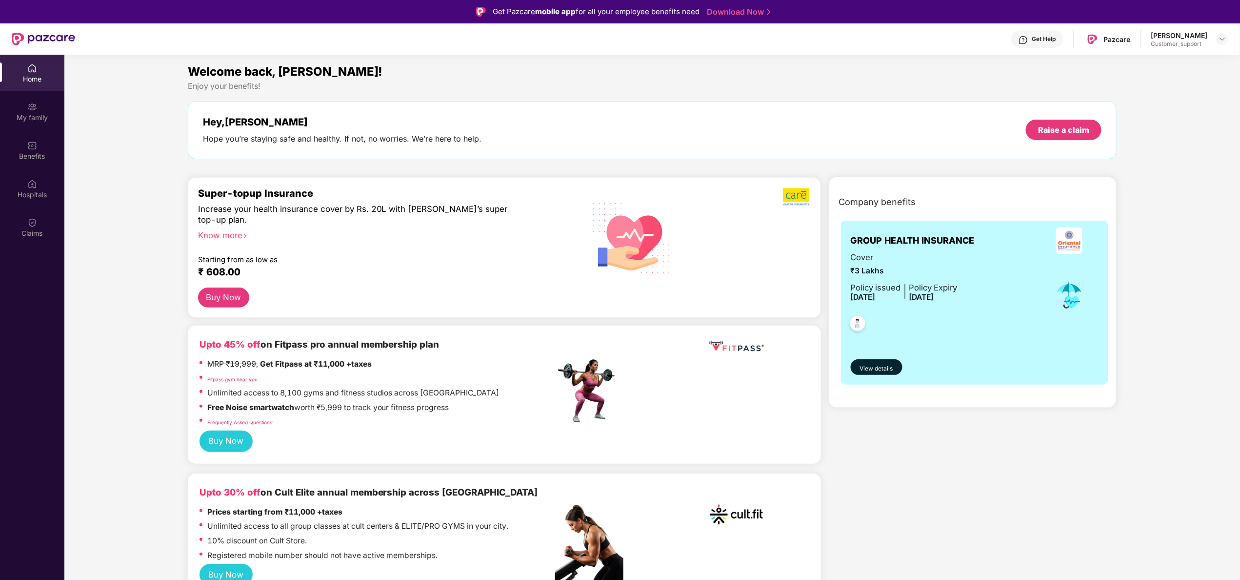
click at [241, 235] on div "Know more" at bounding box center [374, 233] width 352 height 7
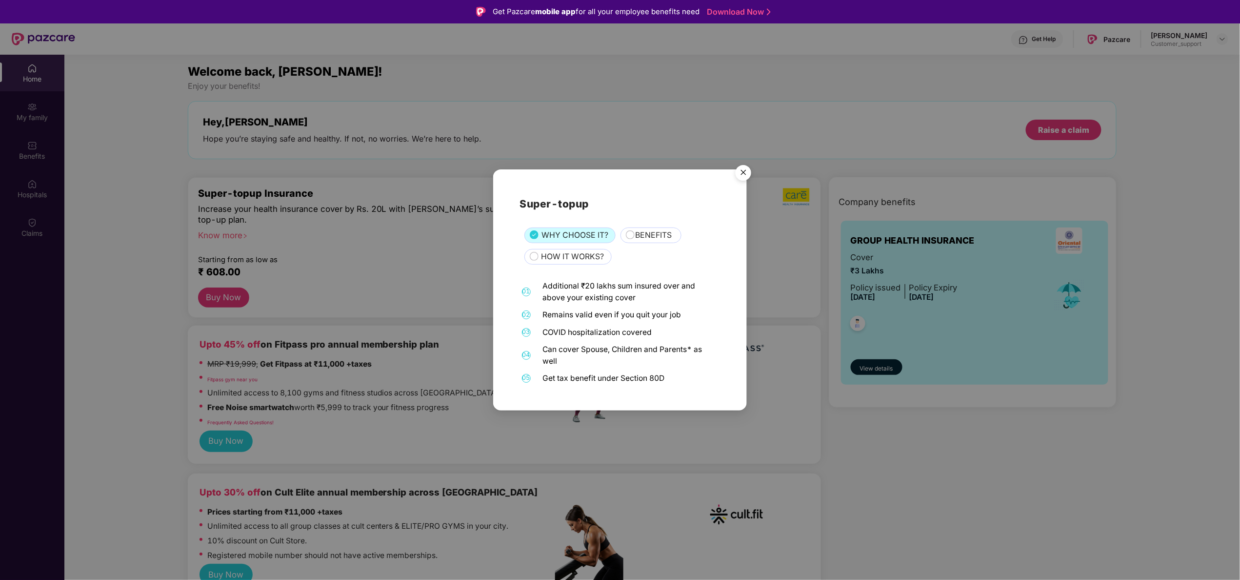
click at [660, 238] on span "BENEFITS" at bounding box center [653, 235] width 37 height 12
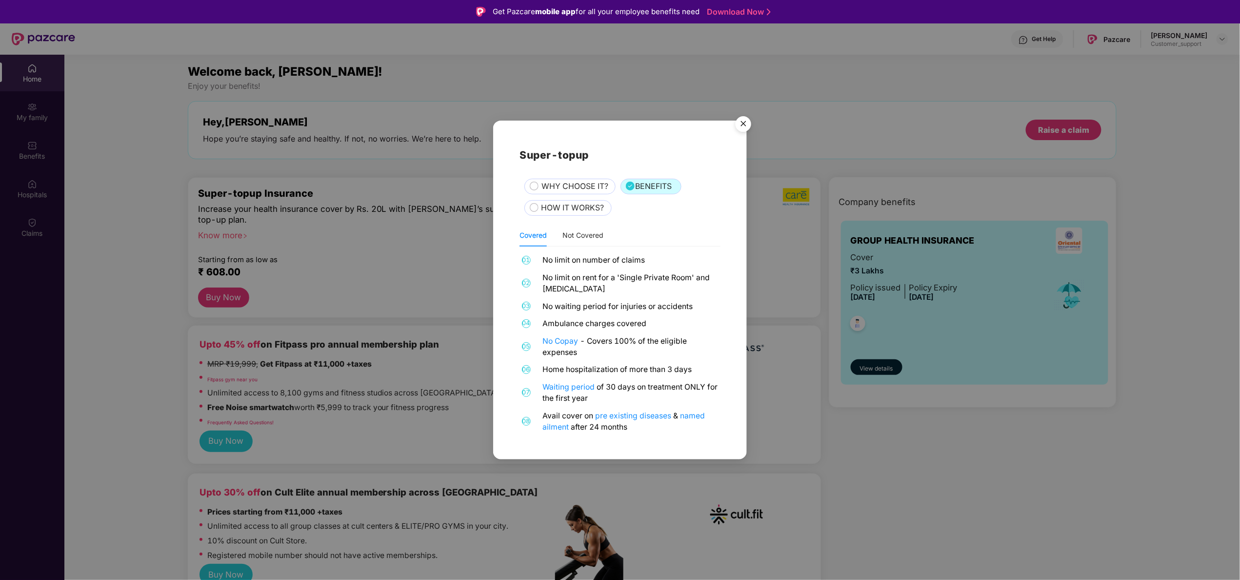
click at [572, 215] on div "HOW IT WORKS?" at bounding box center [572, 209] width 70 height 14
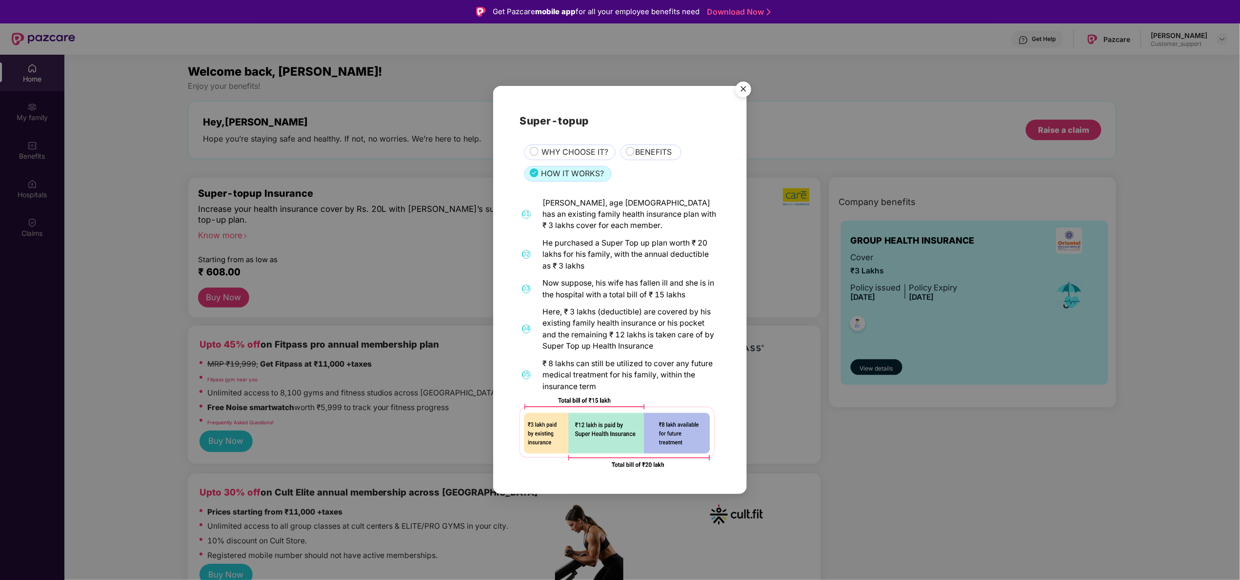
click at [742, 80] on img "Close" at bounding box center [743, 90] width 27 height 27
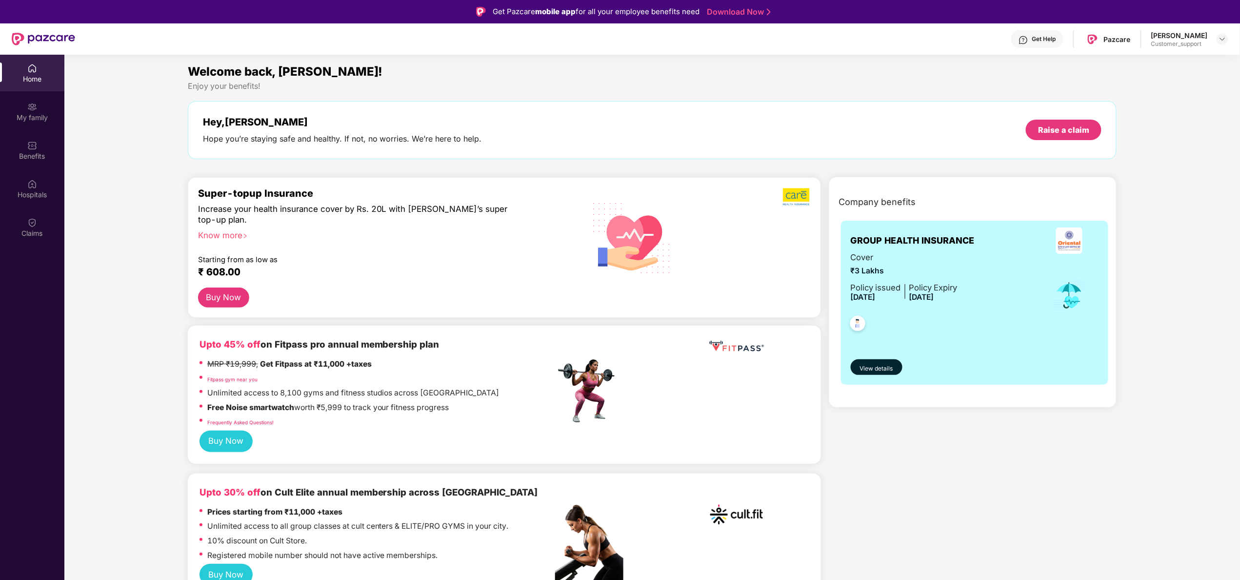
click at [219, 233] on div "Know more" at bounding box center [374, 233] width 352 height 7
